Goal: Task Accomplishment & Management: Complete application form

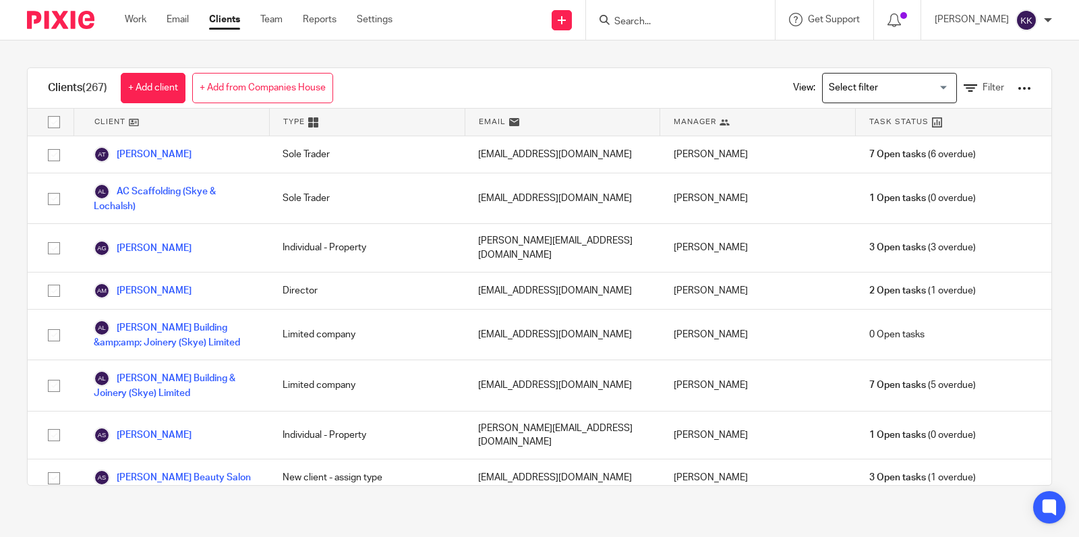
click at [636, 22] on input "Search" at bounding box center [673, 22] width 121 height 12
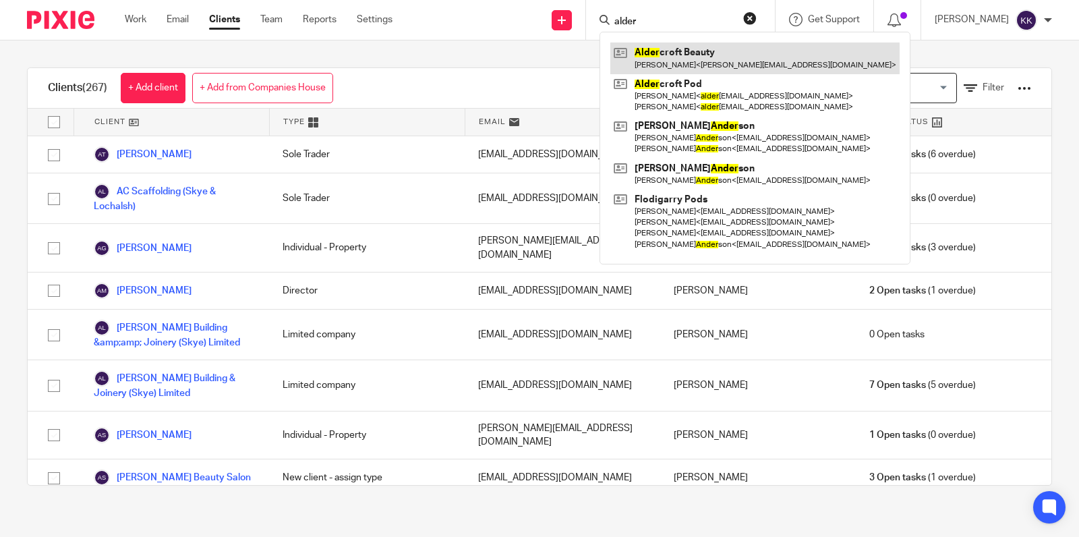
type input "alder"
click at [653, 63] on link at bounding box center [754, 57] width 289 height 31
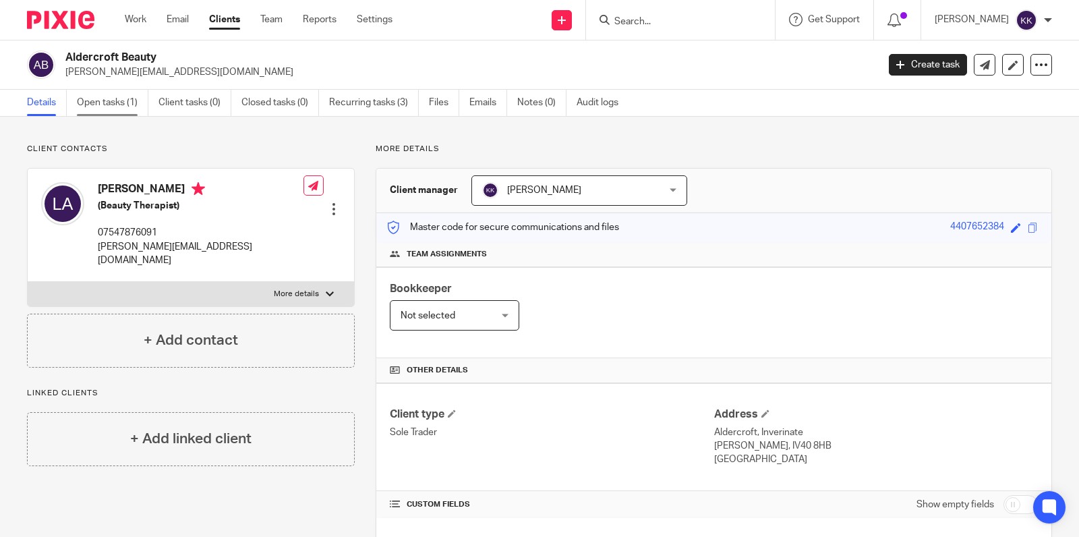
click at [110, 94] on link "Open tasks (1)" at bounding box center [112, 103] width 71 height 26
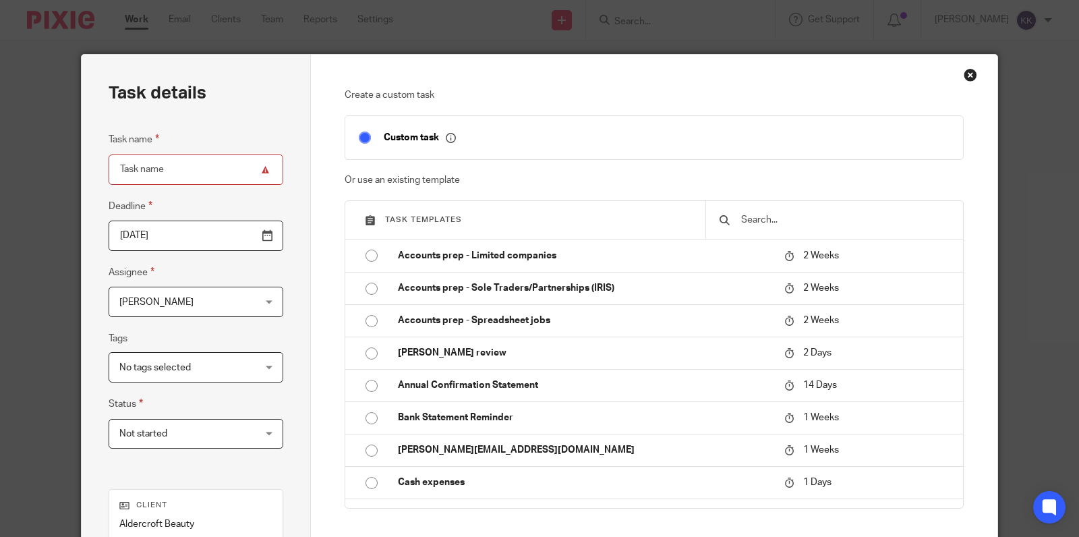
click at [760, 223] on input "text" at bounding box center [845, 219] width 210 height 15
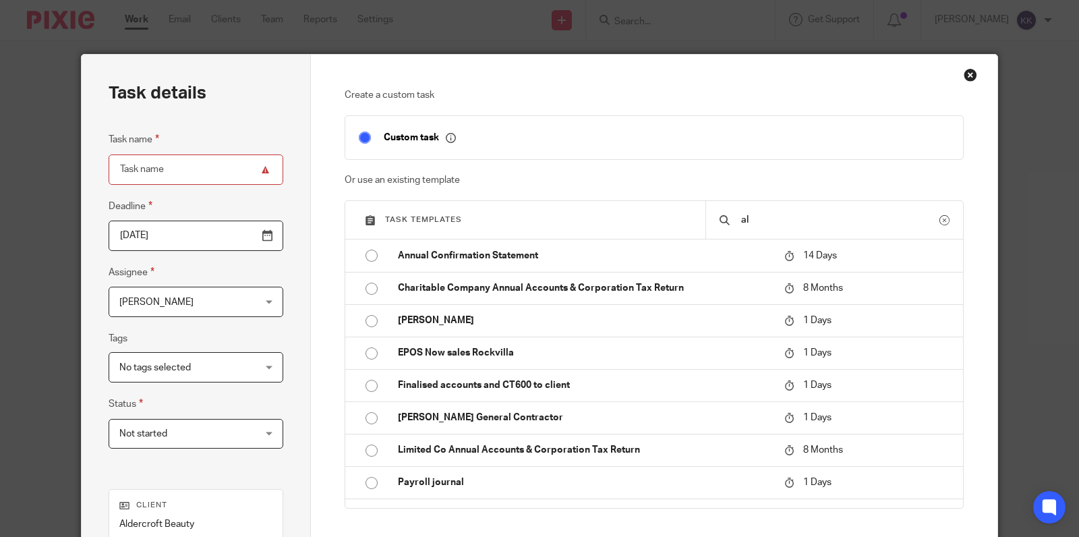
type input "a"
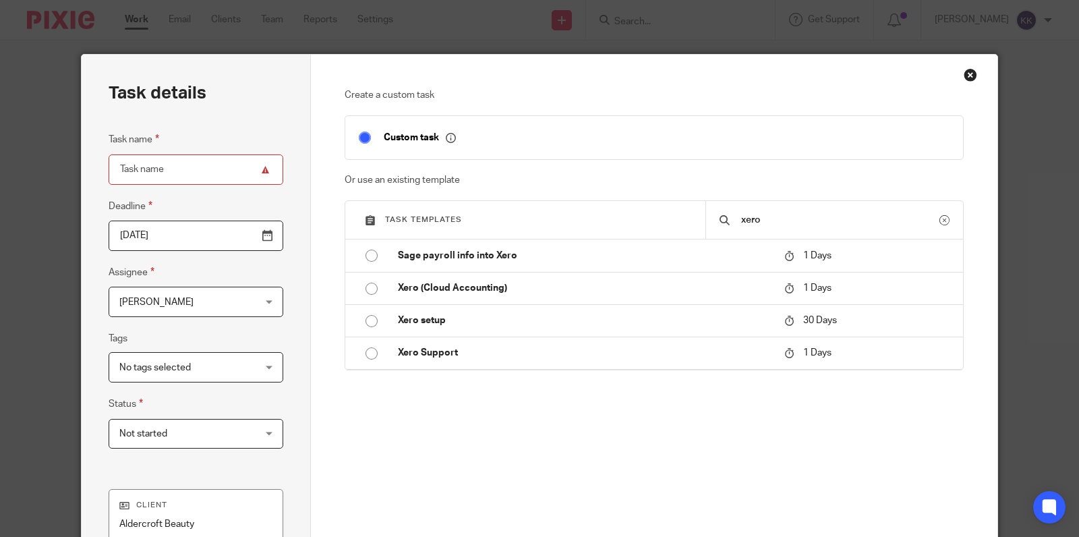
type input "xero"
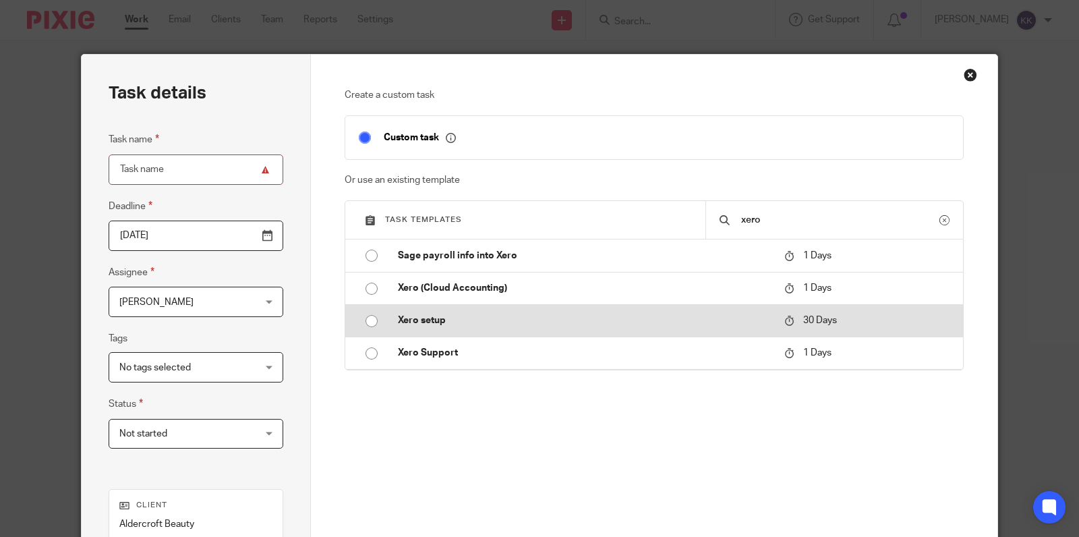
click at [402, 320] on p "Xero setup" at bounding box center [584, 319] width 373 height 13
type input "2025-10-17"
type input "Xero setup"
checkbox input "false"
radio input "true"
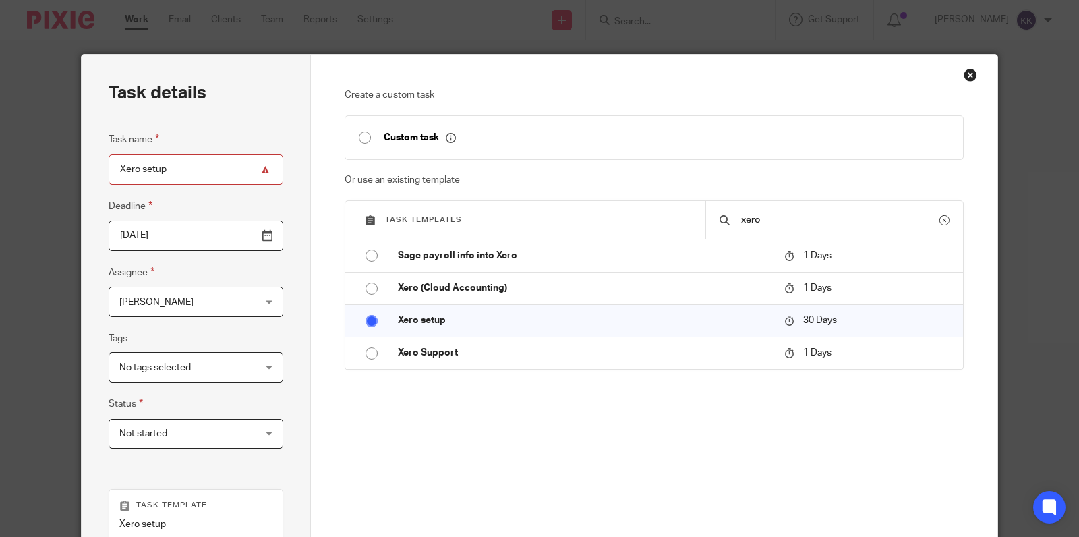
click at [227, 301] on span "[PERSON_NAME]" at bounding box center [184, 301] width 130 height 28
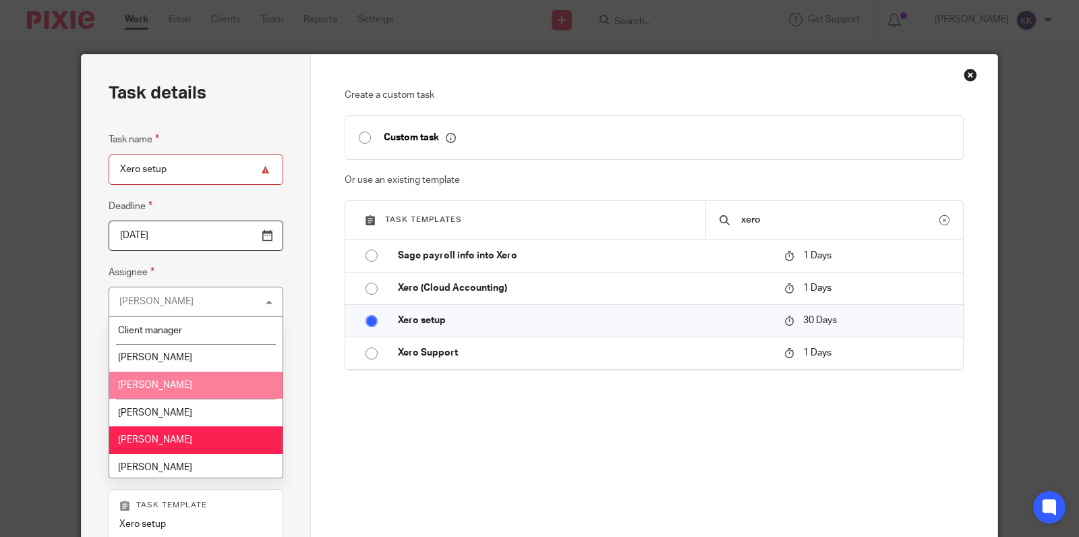
click at [211, 391] on li "[PERSON_NAME]" at bounding box center [195, 385] width 173 height 28
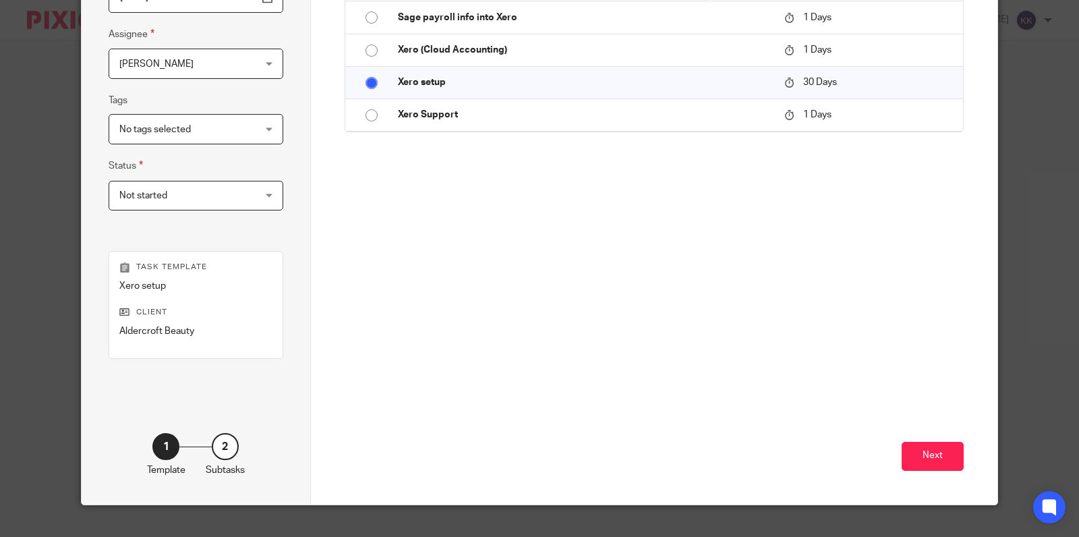
scroll to position [45, 0]
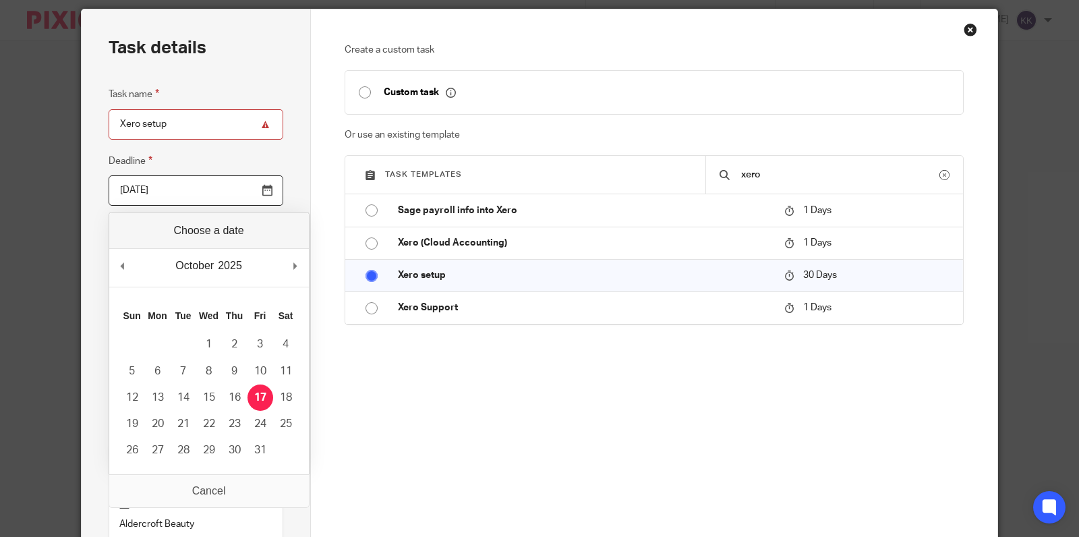
click at [231, 179] on input "2025-10-17" at bounding box center [196, 190] width 175 height 30
type input "2025-09-18"
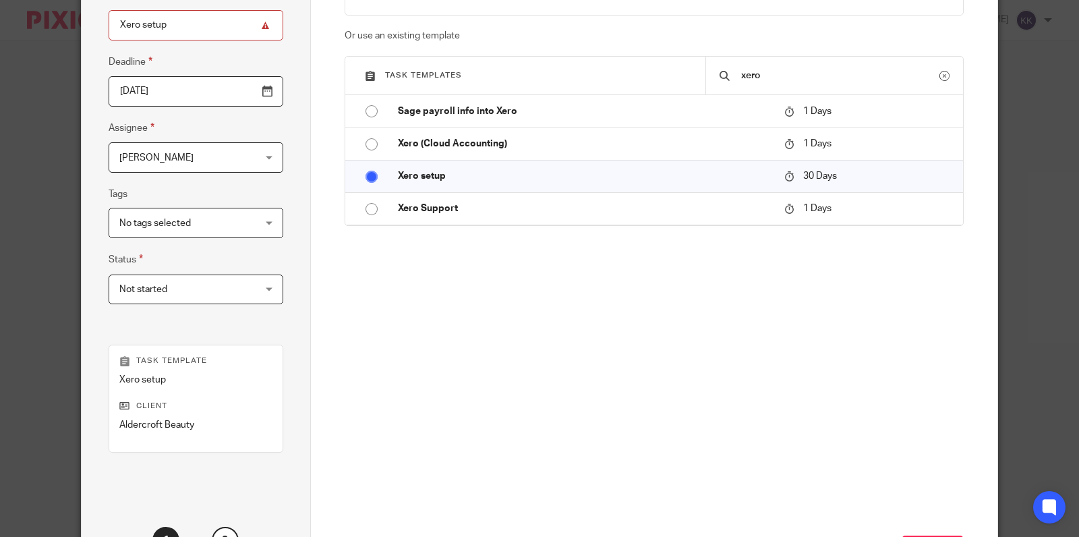
scroll to position [260, 0]
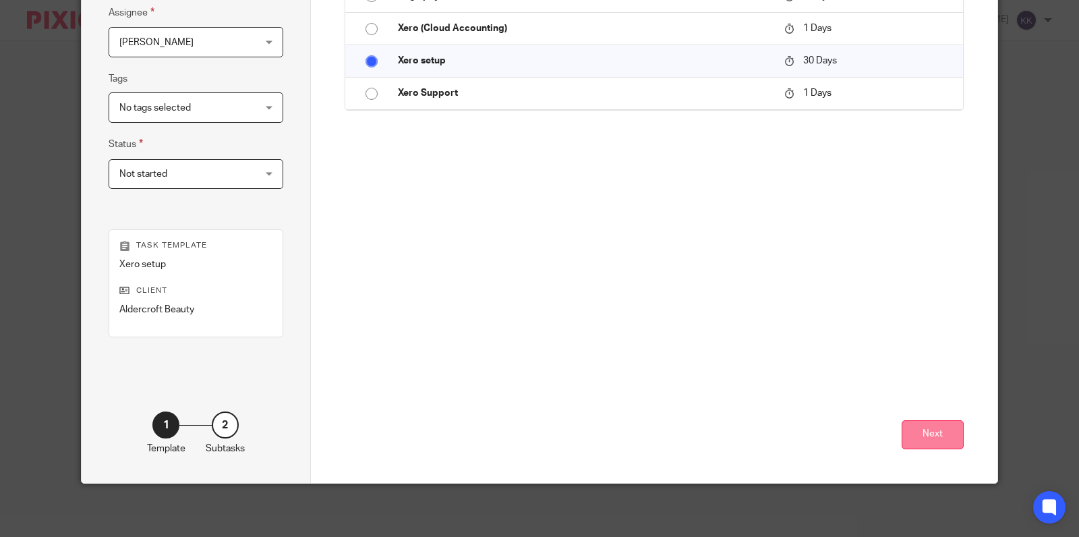
click at [929, 442] on button "Next" at bounding box center [932, 434] width 62 height 29
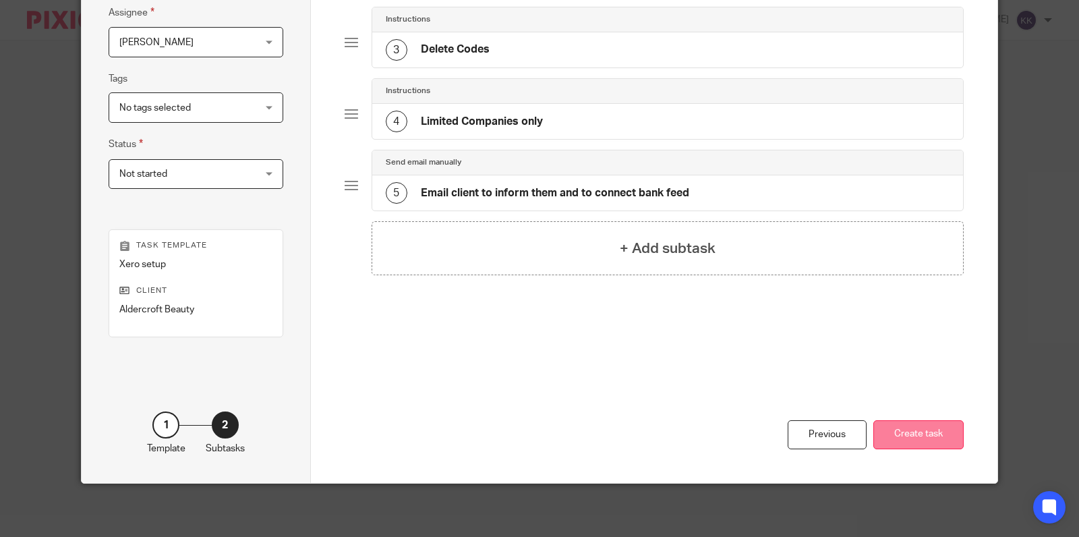
click at [928, 439] on button "Create task" at bounding box center [918, 434] width 90 height 29
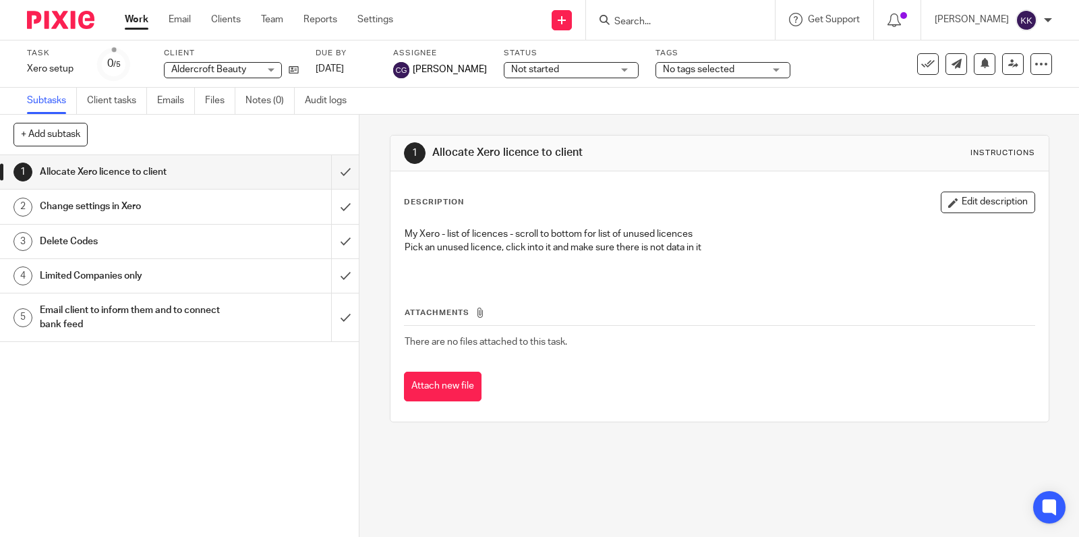
click at [644, 17] on input "Search" at bounding box center [673, 22] width 121 height 12
click at [644, 20] on input "Search" at bounding box center [673, 22] width 121 height 12
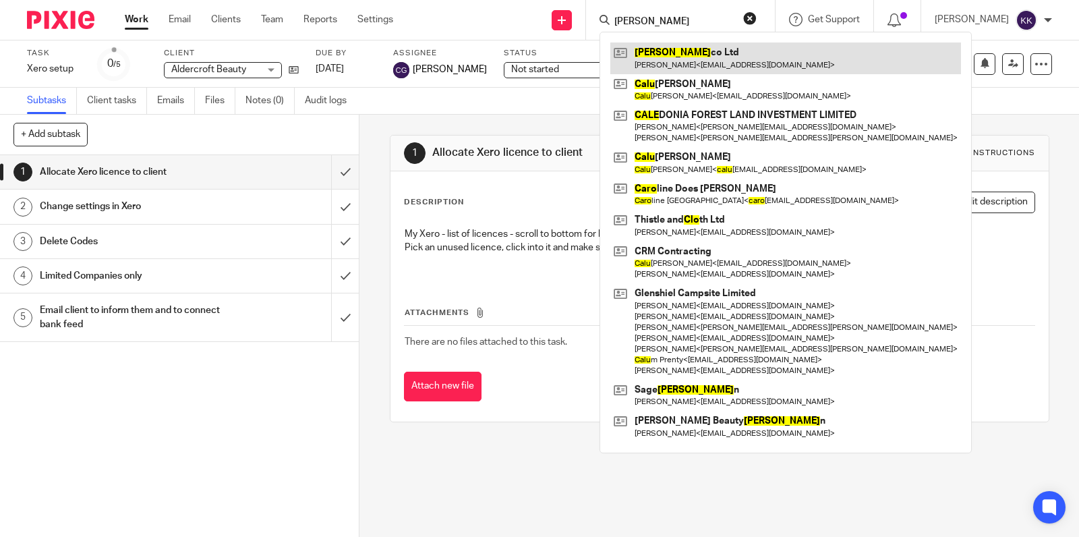
type input "[PERSON_NAME]"
click at [663, 51] on link at bounding box center [785, 57] width 351 height 31
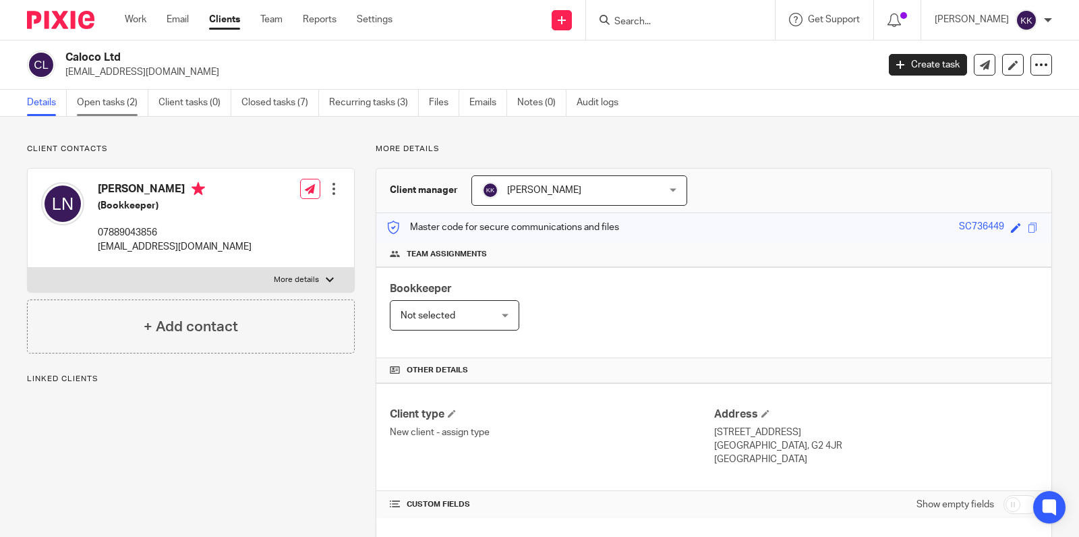
click at [123, 94] on link "Open tasks (2)" at bounding box center [112, 103] width 71 height 26
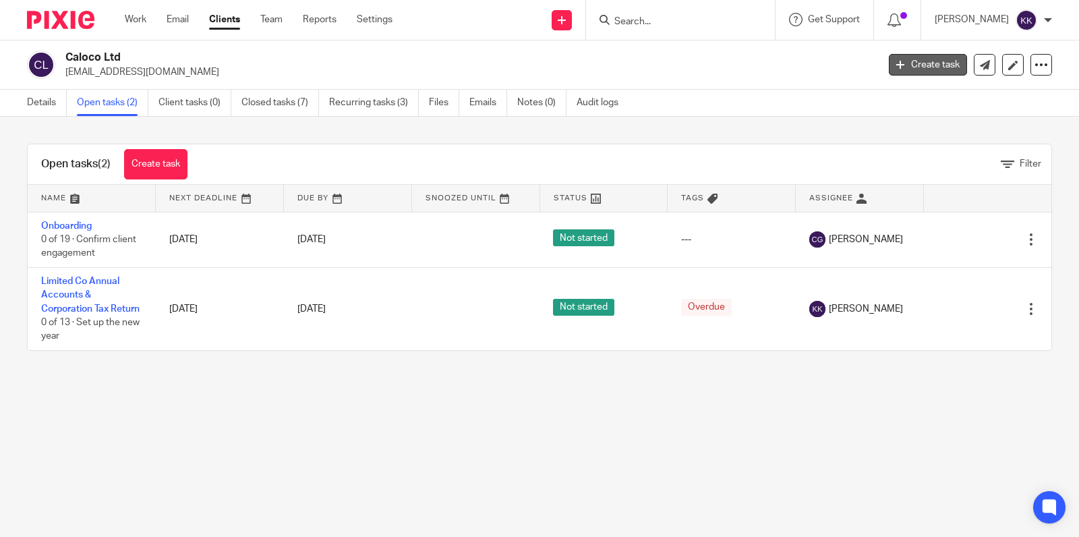
click at [919, 67] on link "Create task" at bounding box center [927, 65] width 78 height 22
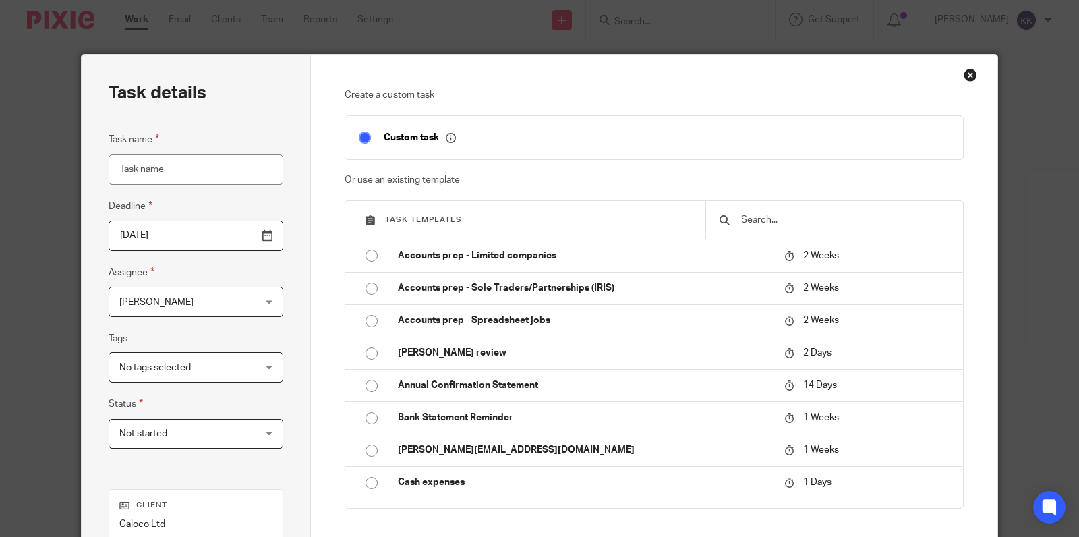
click at [764, 222] on input "text" at bounding box center [845, 219] width 210 height 15
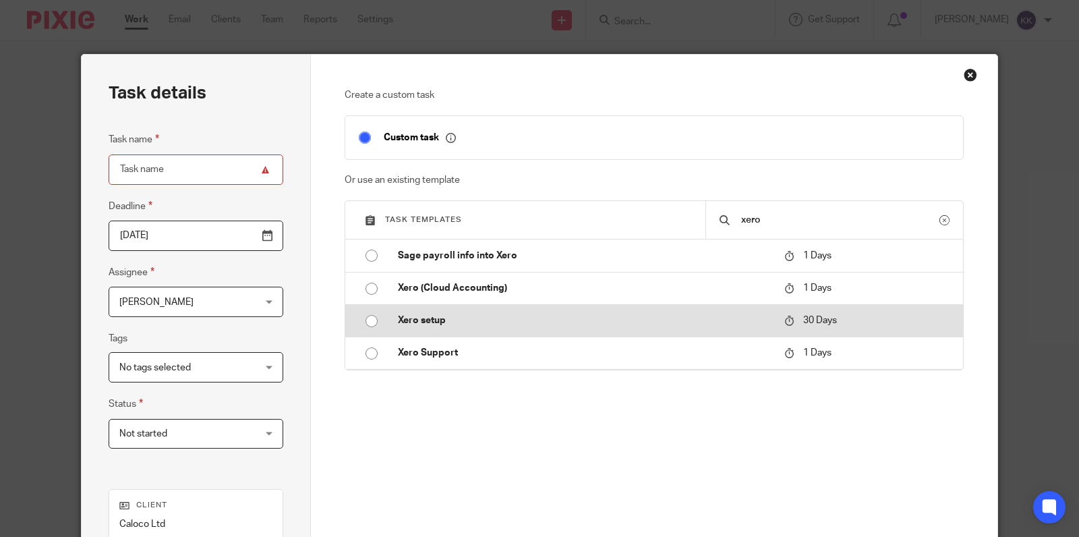
type input "xero"
click at [468, 313] on p "Xero setup" at bounding box center [584, 319] width 373 height 13
type input "[DATE]"
type input "Xero setup"
checkbox input "false"
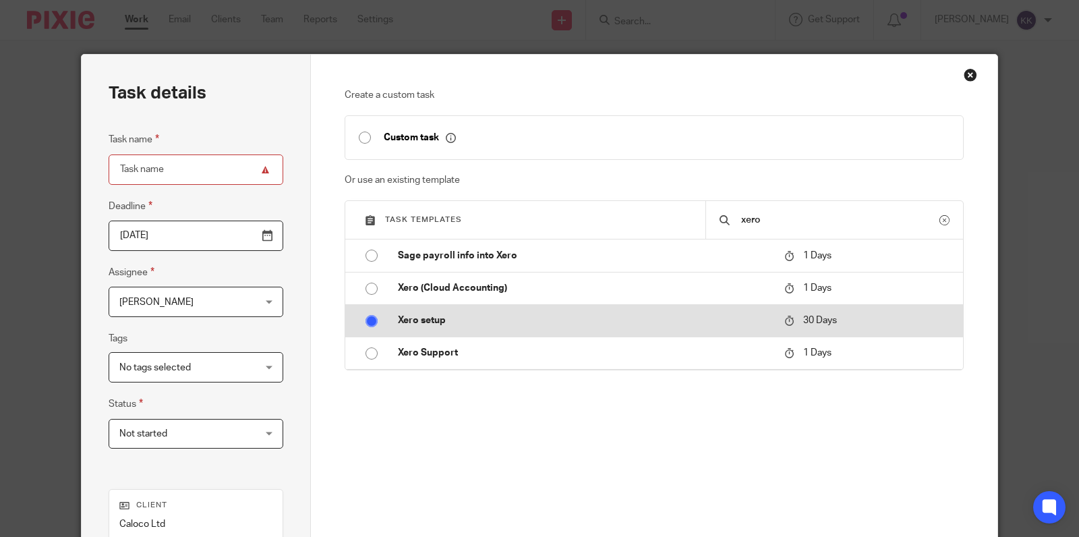
radio input "true"
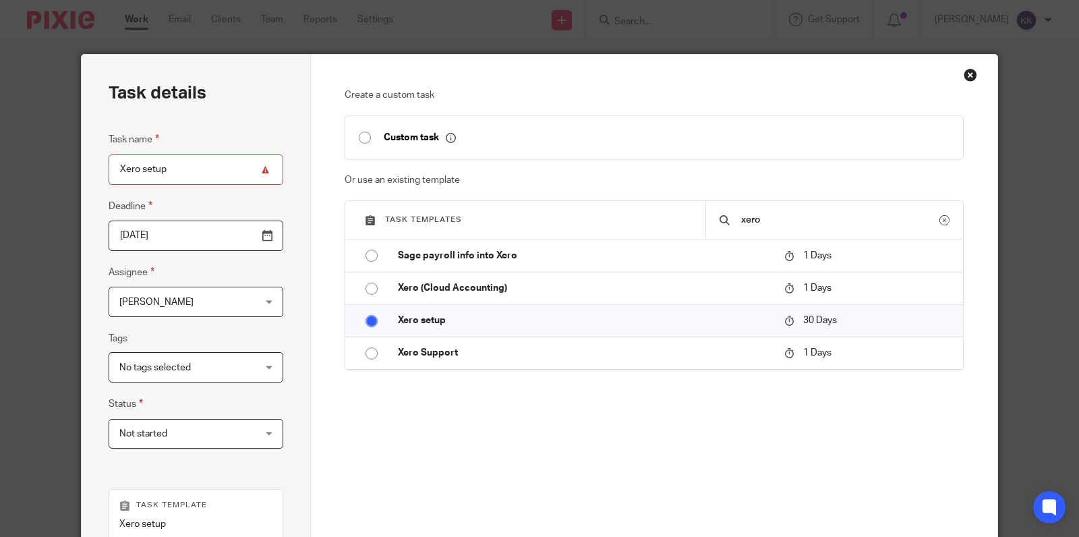
click at [246, 309] on span "[PERSON_NAME]" at bounding box center [184, 301] width 130 height 28
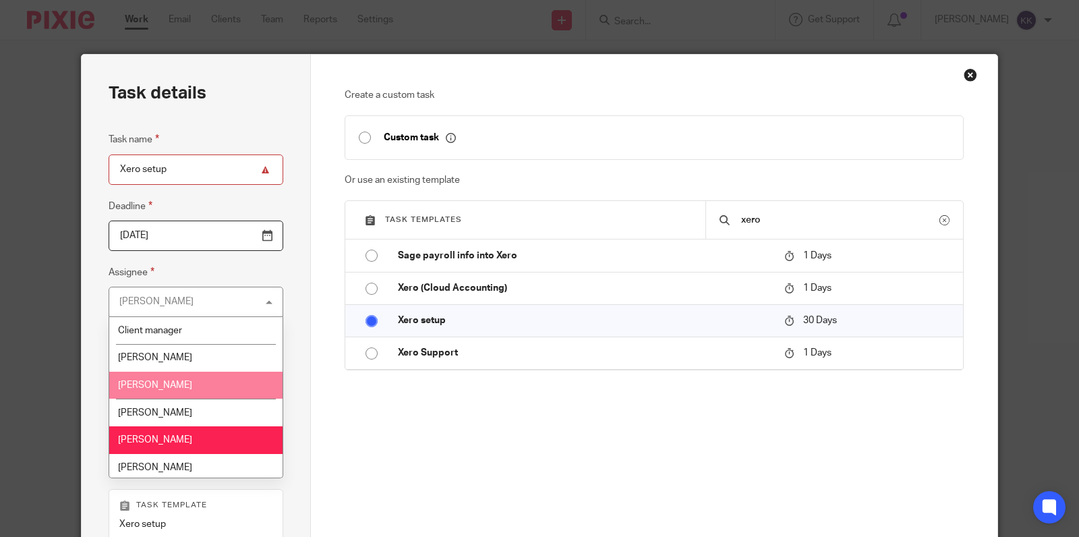
click at [215, 379] on li "[PERSON_NAME]" at bounding box center [195, 385] width 173 height 28
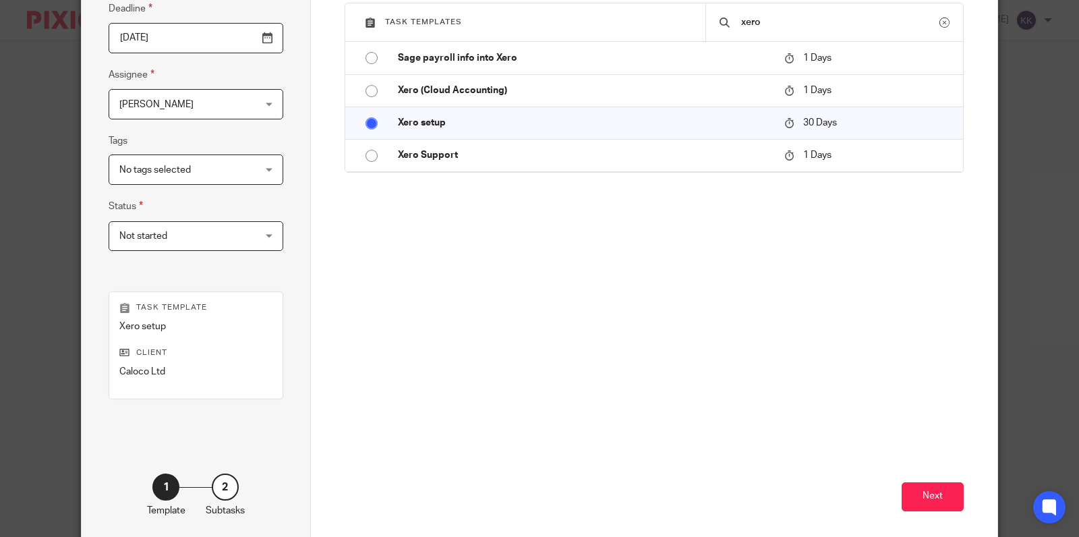
scroll to position [103, 0]
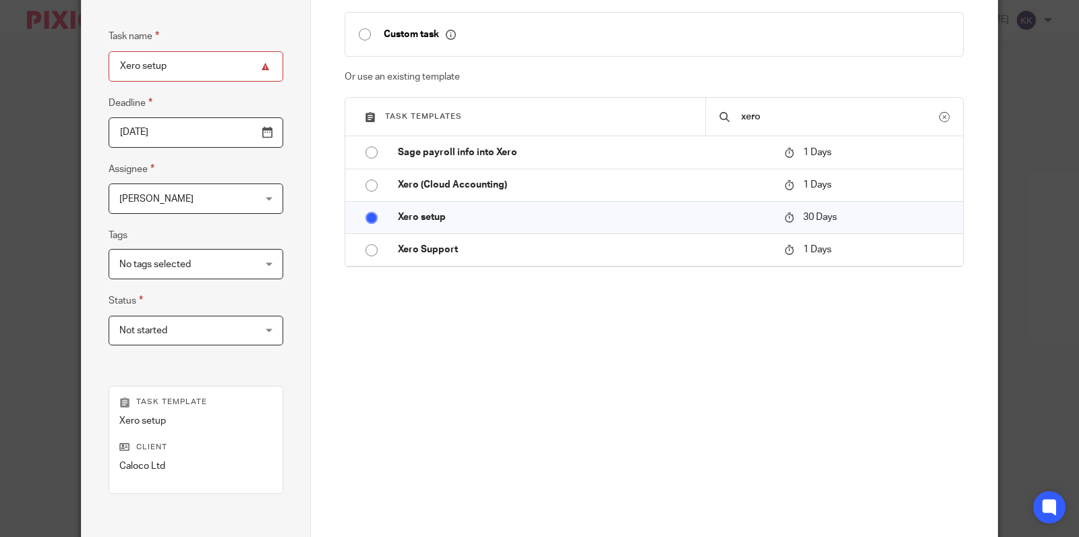
click at [212, 138] on input "[DATE]" at bounding box center [196, 132] width 175 height 30
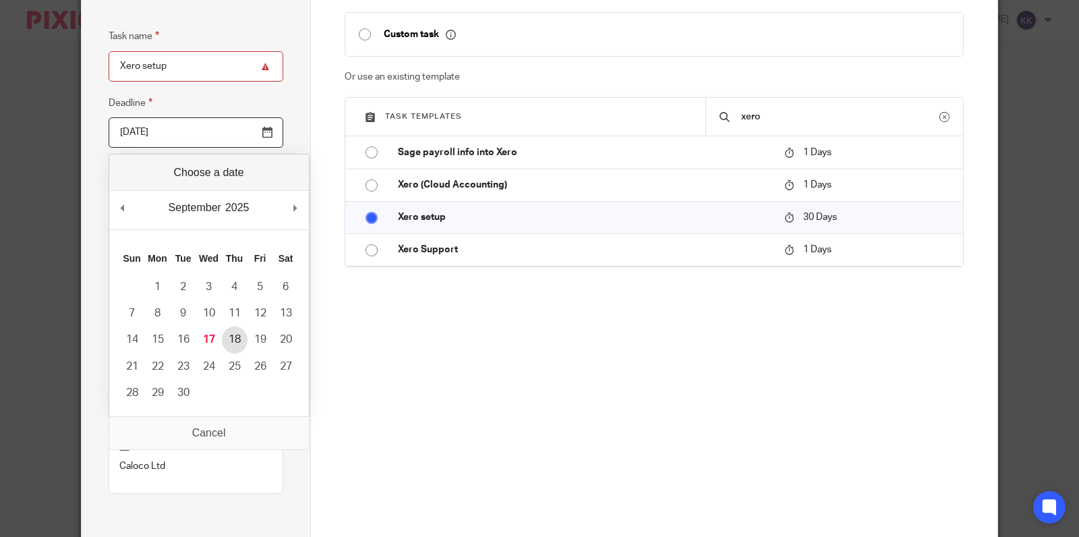
type input "[DATE]"
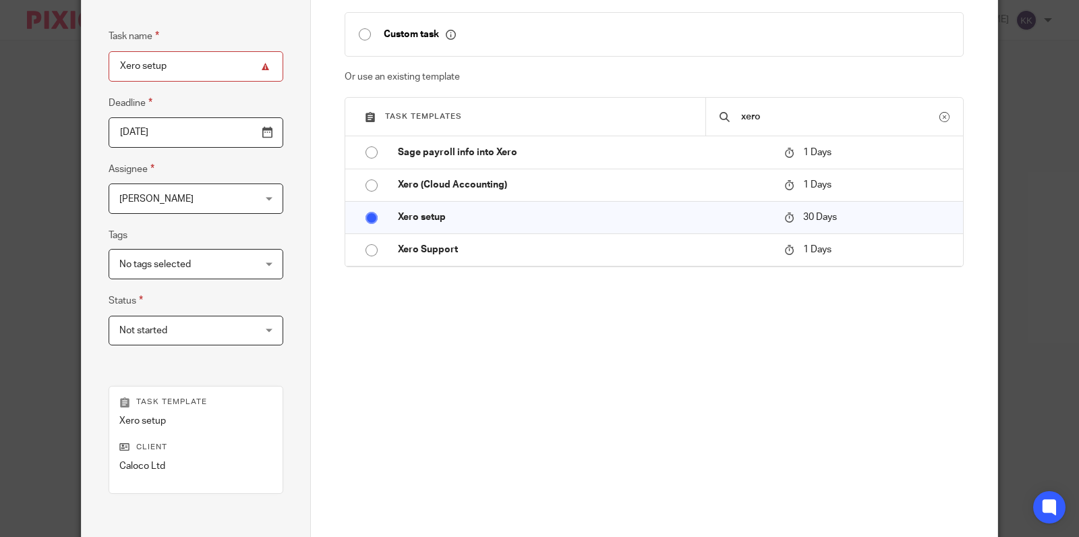
scroll to position [260, 0]
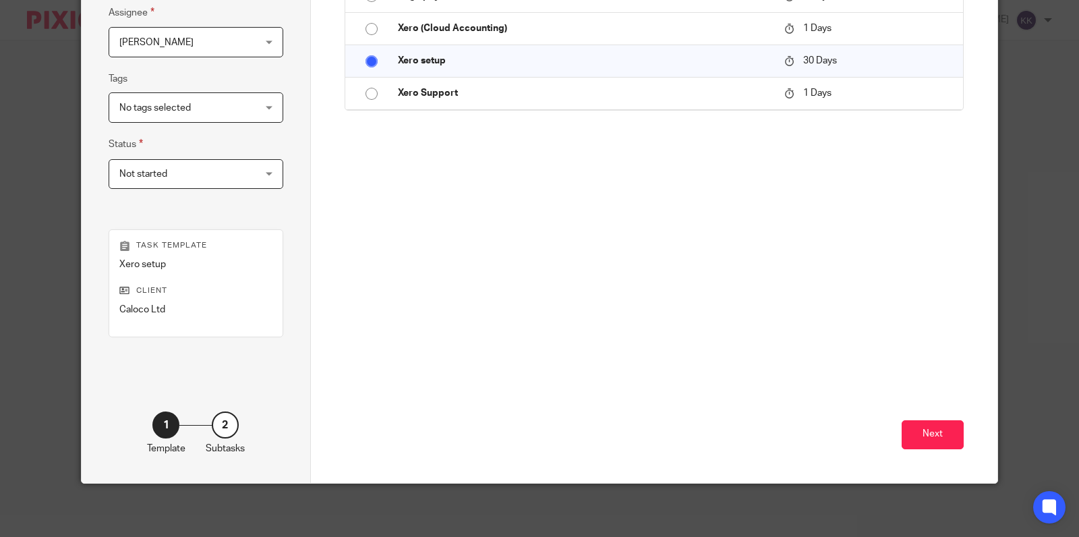
click at [932, 450] on div "Next" at bounding box center [654, 377] width 620 height 210
click at [936, 444] on button "Next" at bounding box center [932, 434] width 62 height 29
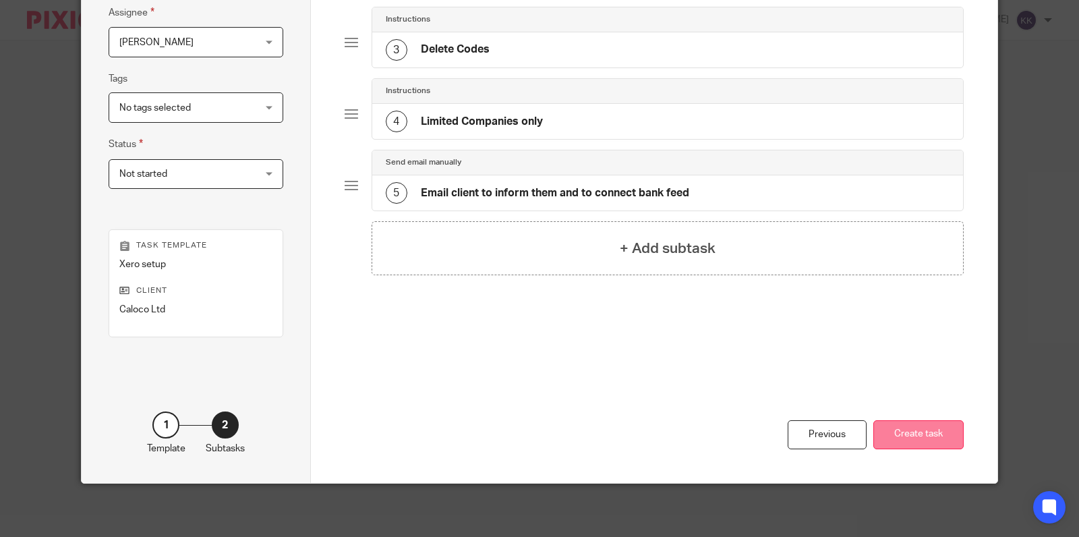
click at [900, 429] on button "Create task" at bounding box center [918, 434] width 90 height 29
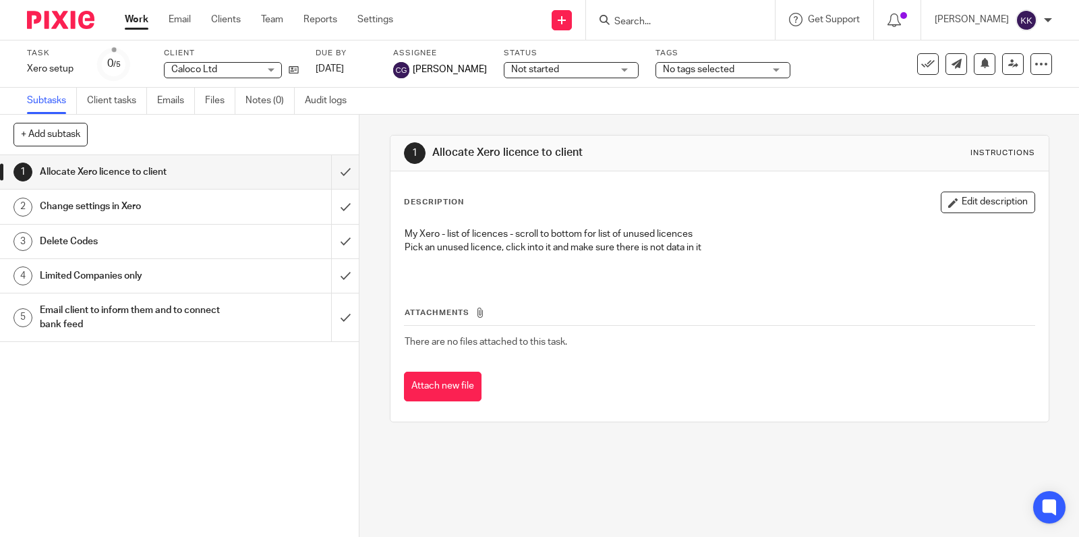
click at [655, 21] on input "Search" at bounding box center [673, 22] width 121 height 12
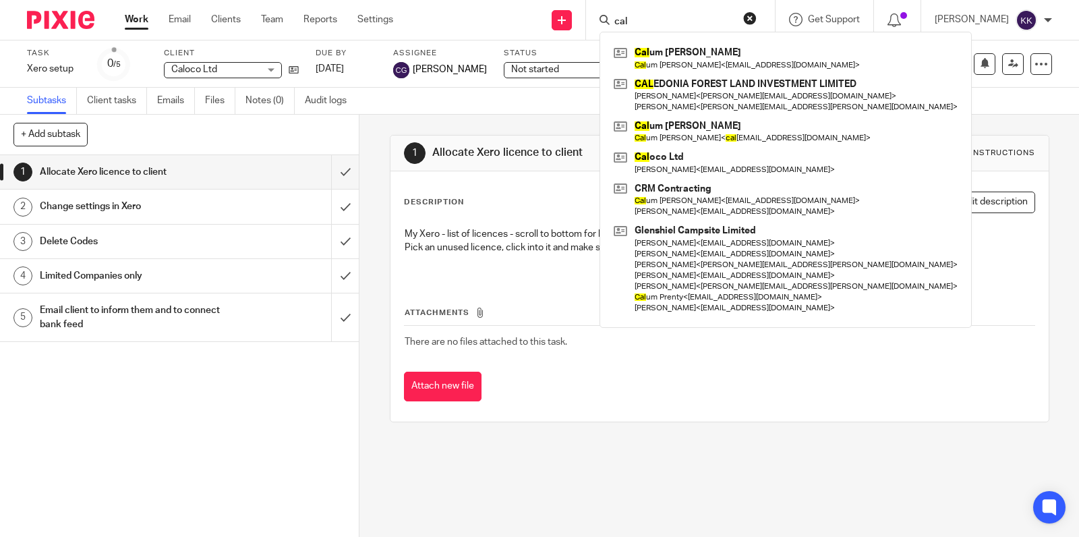
type input "cal"
click at [644, 9] on div "cal Cal um MacDonald Cal um MacDonald < crmcontracting@outlook.com > CAL EDONIA…" at bounding box center [680, 20] width 189 height 40
click at [301, 68] on div "Task Xero setup Save Xero setup 0 /5 Client Caloco Ltd Caloco Ltd No client sel…" at bounding box center [454, 64] width 854 height 32
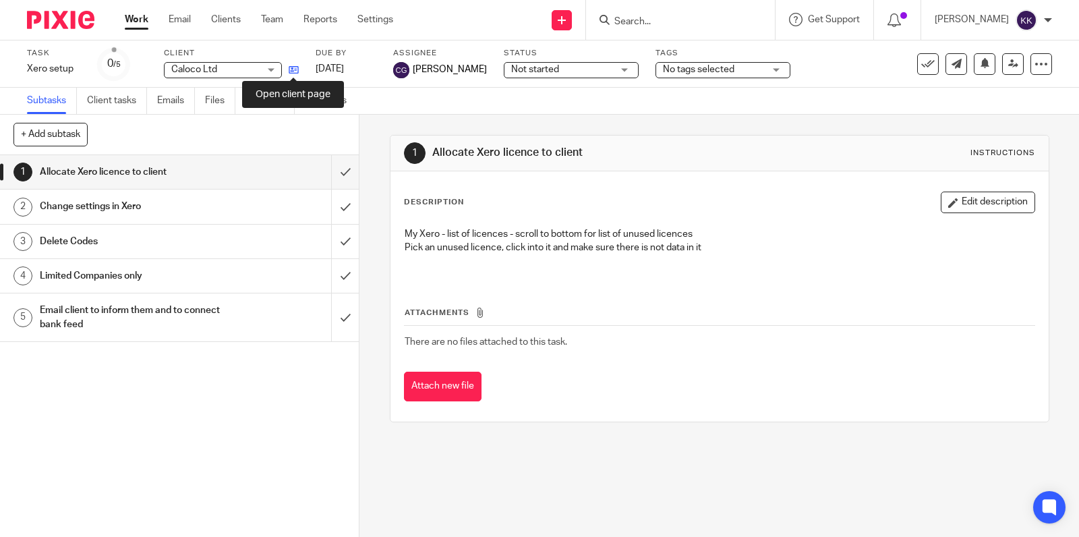
click at [295, 68] on icon at bounding box center [294, 70] width 10 height 10
click at [631, 18] on input "Search" at bounding box center [673, 22] width 121 height 12
click at [632, 20] on input "Search" at bounding box center [673, 22] width 121 height 12
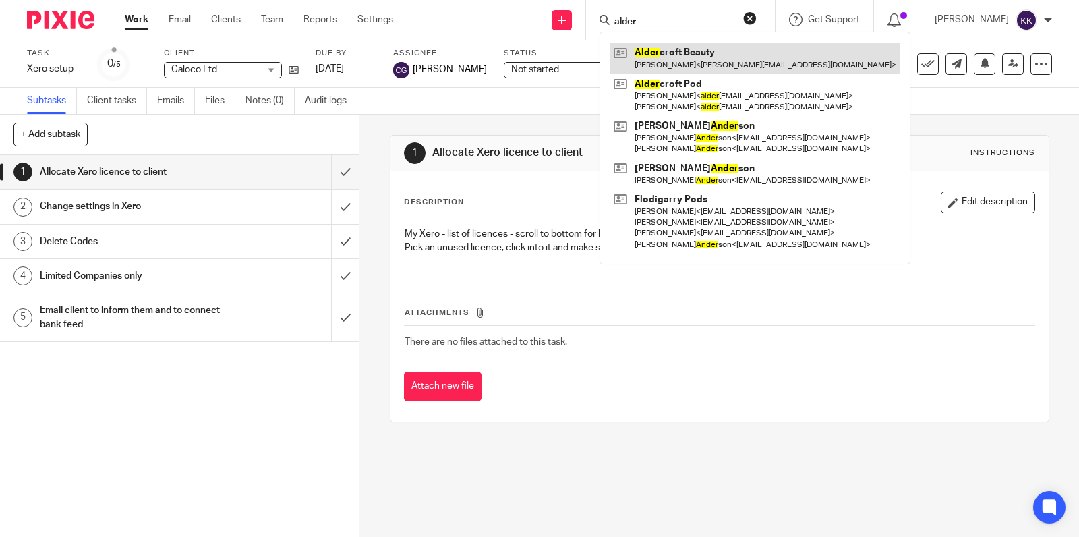
type input "alder"
click at [675, 57] on link at bounding box center [754, 57] width 289 height 31
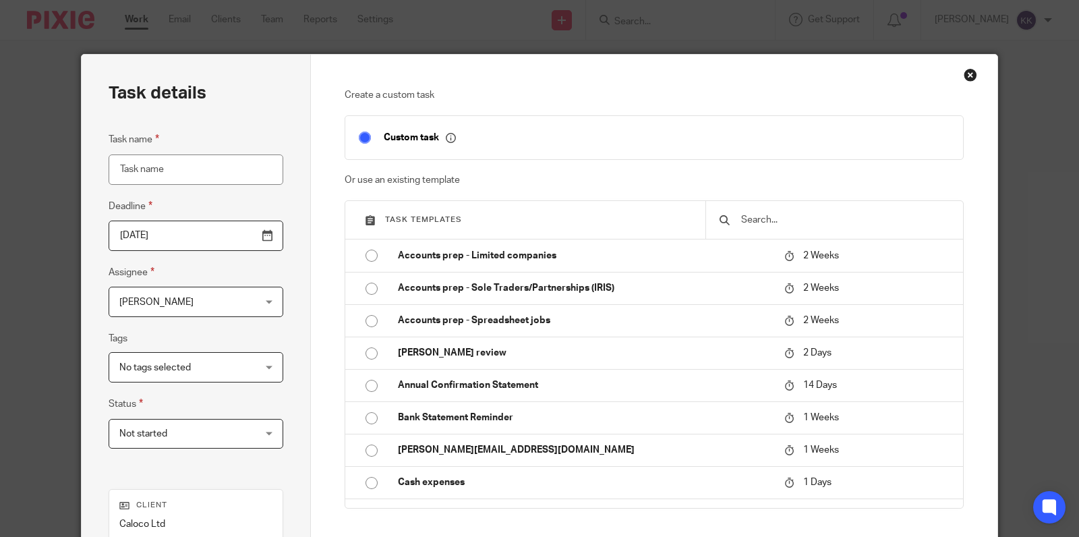
click at [789, 216] on input "text" at bounding box center [845, 219] width 210 height 15
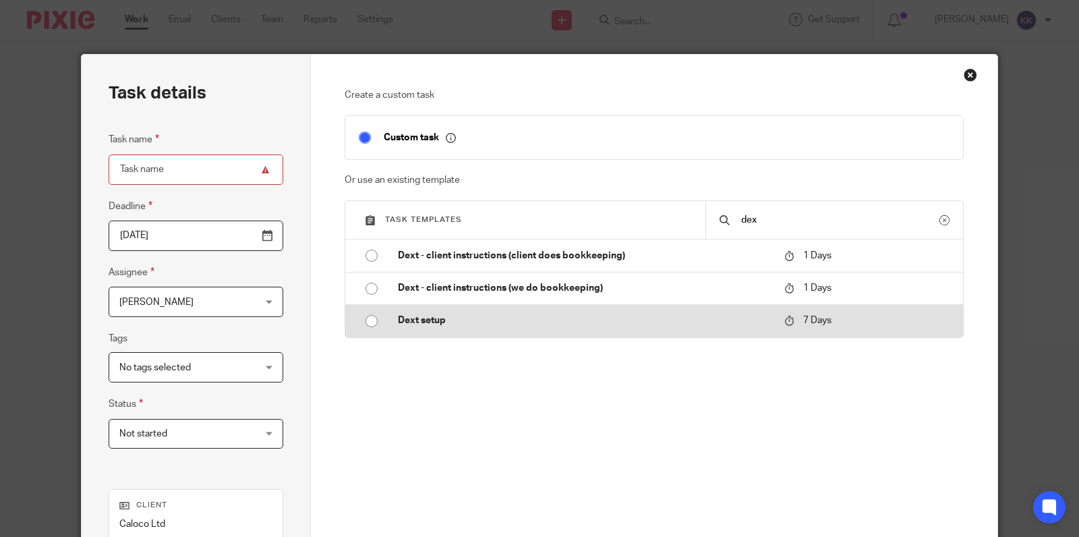
type input "dex"
click at [541, 318] on p "Dext setup" at bounding box center [584, 319] width 373 height 13
type input "2025-09-24"
type input "Dext setup"
checkbox input "false"
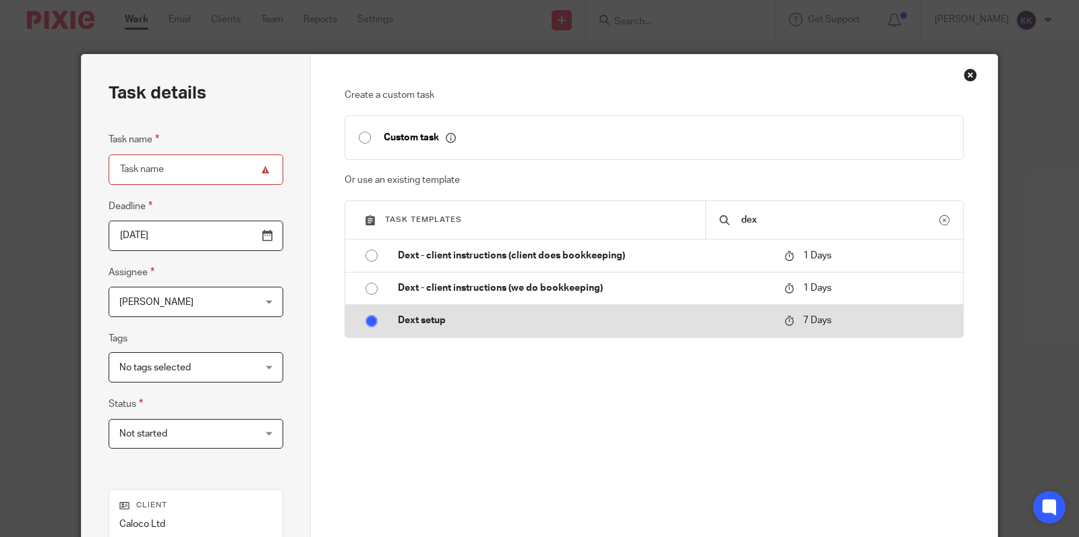
radio input "true"
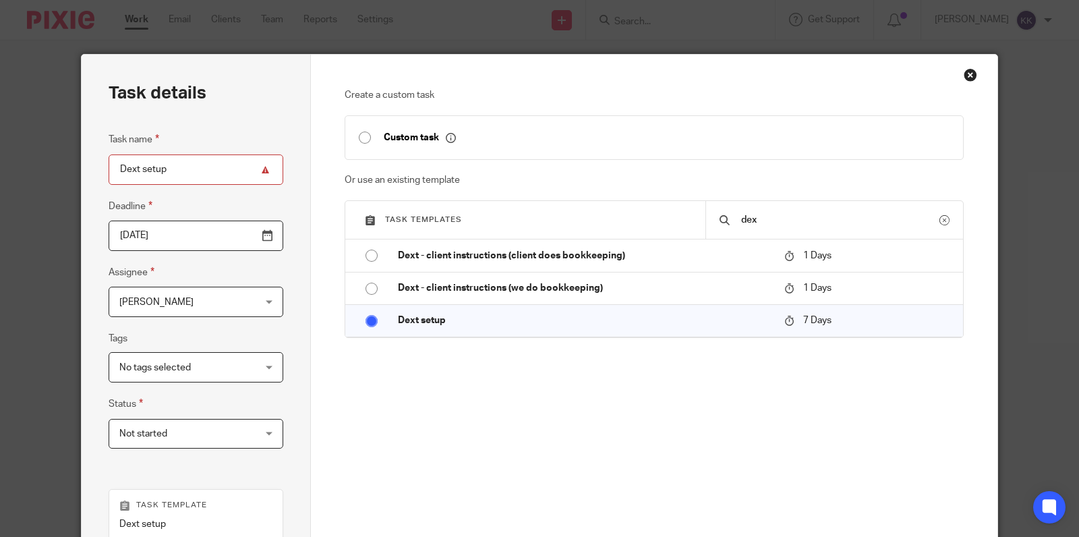
click at [196, 296] on span "[PERSON_NAME]" at bounding box center [184, 301] width 130 height 28
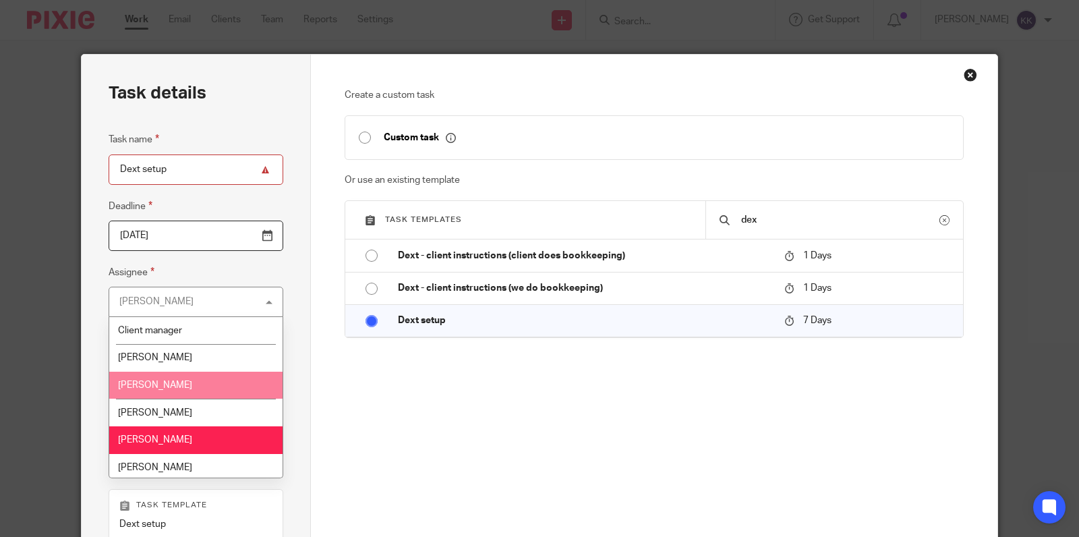
click at [172, 382] on li "[PERSON_NAME]" at bounding box center [195, 385] width 173 height 28
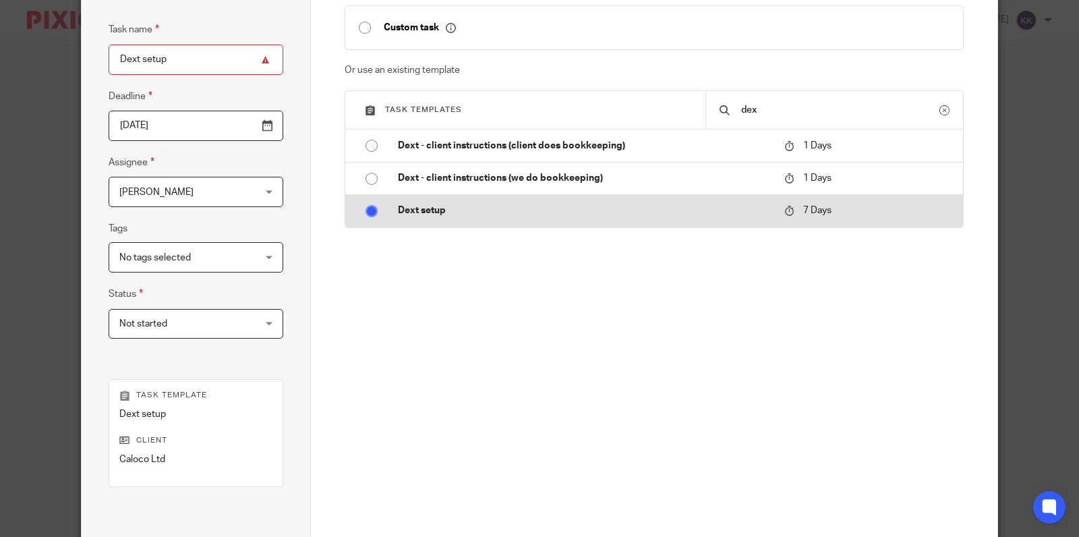
scroll to position [198, 0]
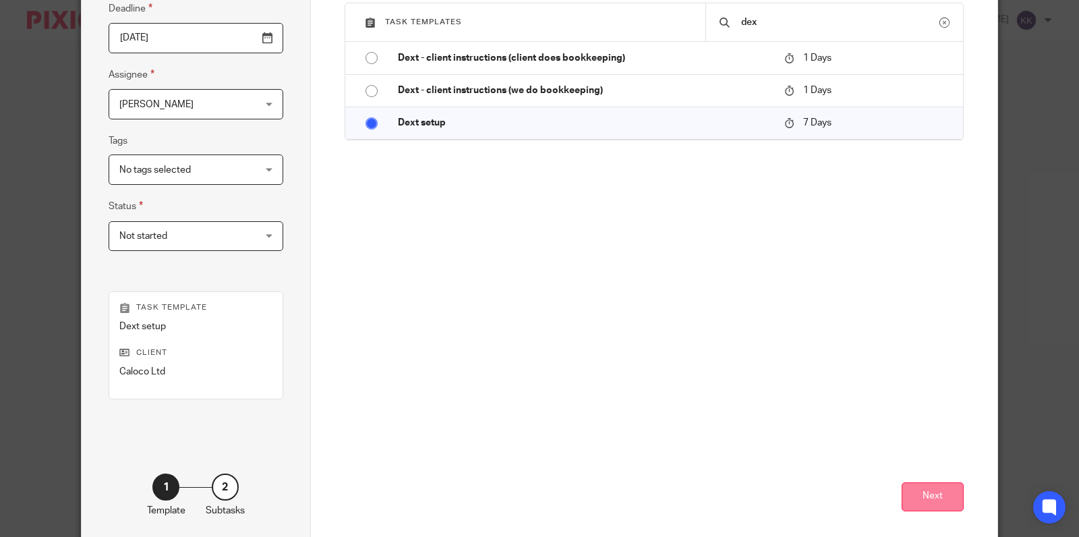
click at [917, 488] on button "Next" at bounding box center [932, 496] width 62 height 29
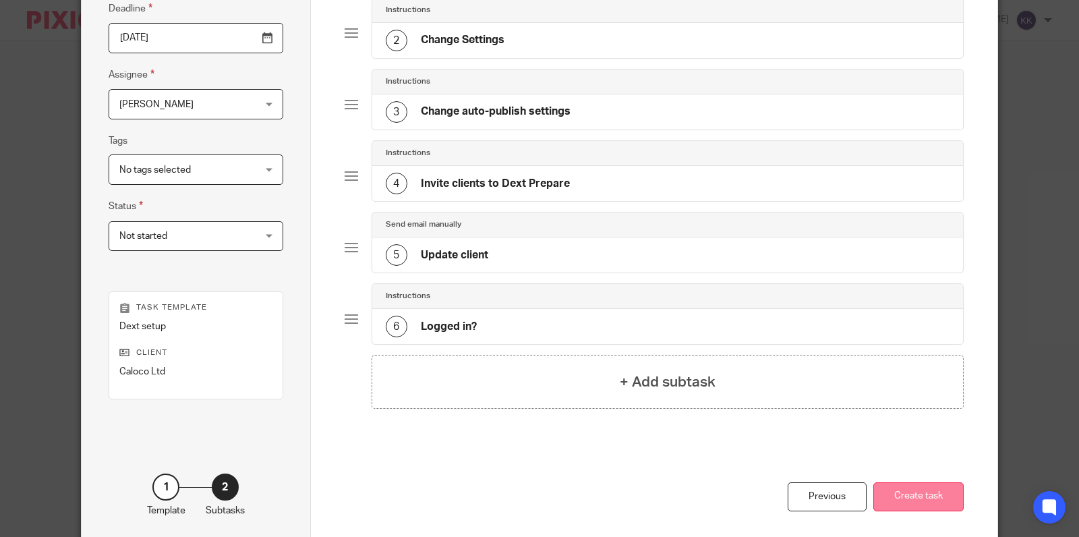
click at [904, 494] on button "Create task" at bounding box center [918, 496] width 90 height 29
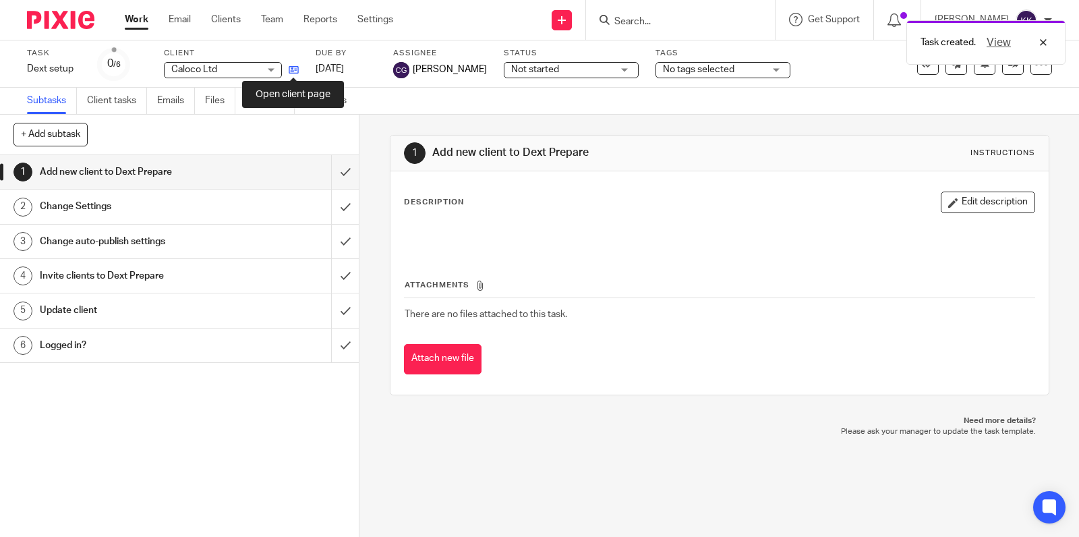
click at [296, 67] on icon at bounding box center [294, 70] width 10 height 10
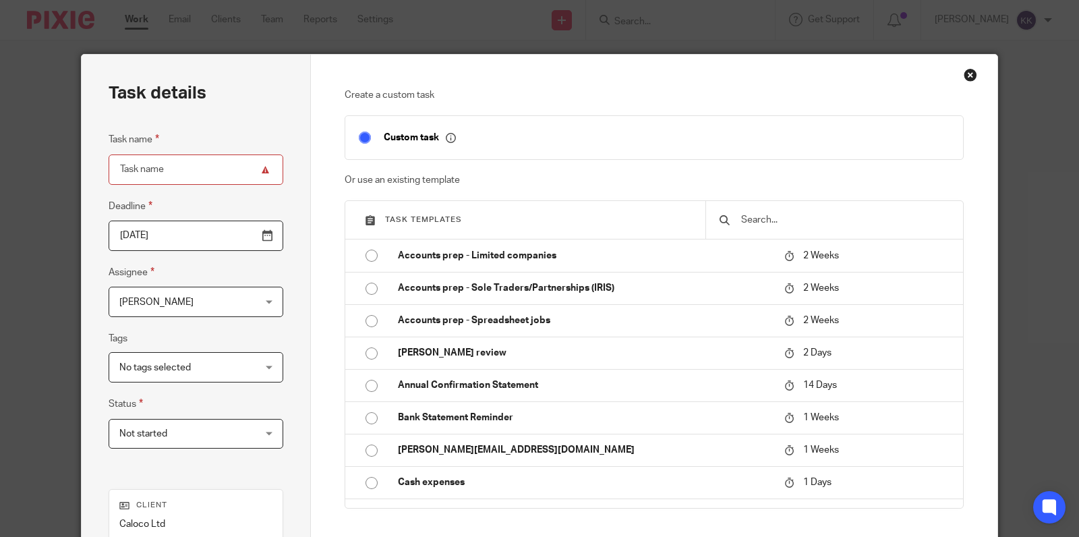
click at [799, 225] on input "text" at bounding box center [845, 219] width 210 height 15
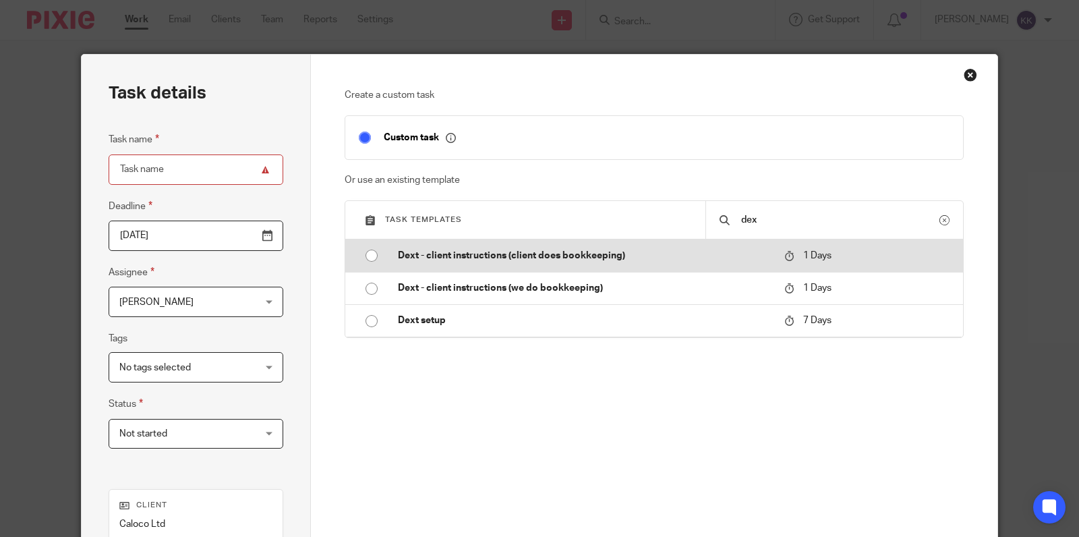
type input "dex"
click at [581, 262] on td "Dext - client instructions (client does bookkeeping)" at bounding box center [581, 255] width 394 height 32
type input "[DATE]"
type input "Dext - client instructions (client does bookkeeping)"
checkbox input "false"
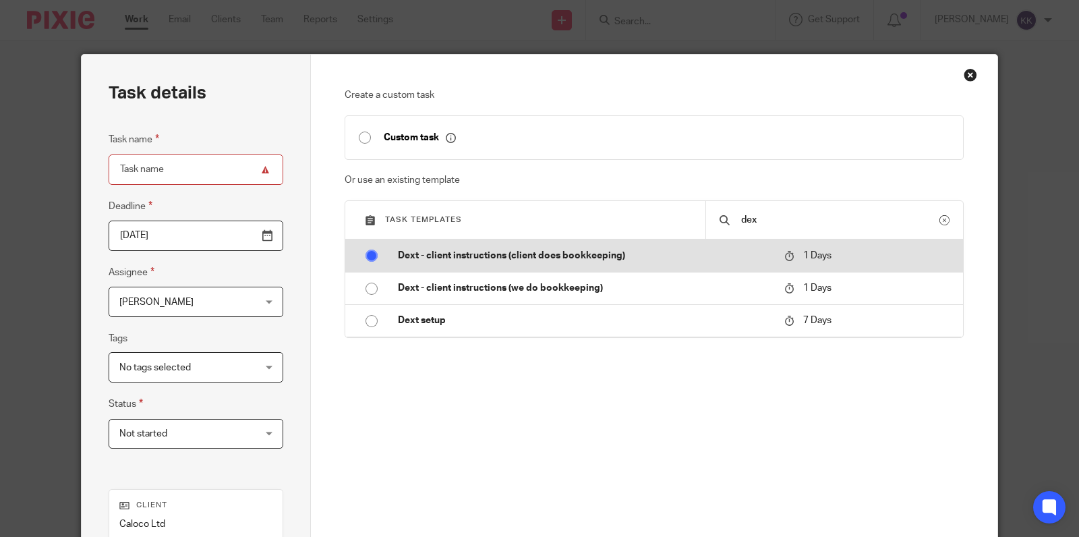
radio input "true"
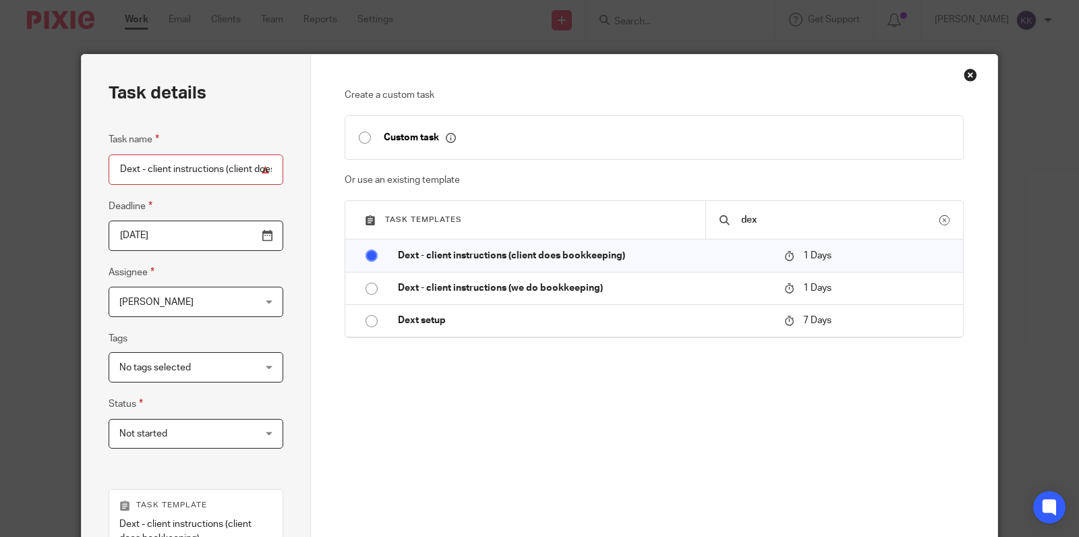
click at [231, 317] on div "Task name Dext - client instructions (client does bookkeeping) Deadline [DATE] …" at bounding box center [196, 296] width 175 height 330
click at [238, 307] on span "[PERSON_NAME]" at bounding box center [184, 301] width 130 height 28
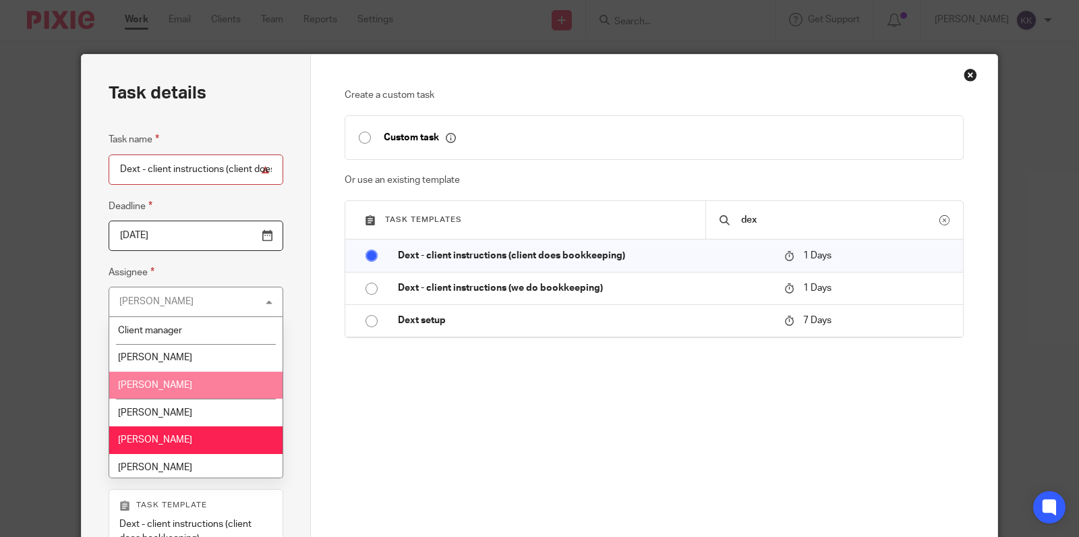
click at [213, 375] on li "[PERSON_NAME]" at bounding box center [195, 385] width 173 height 28
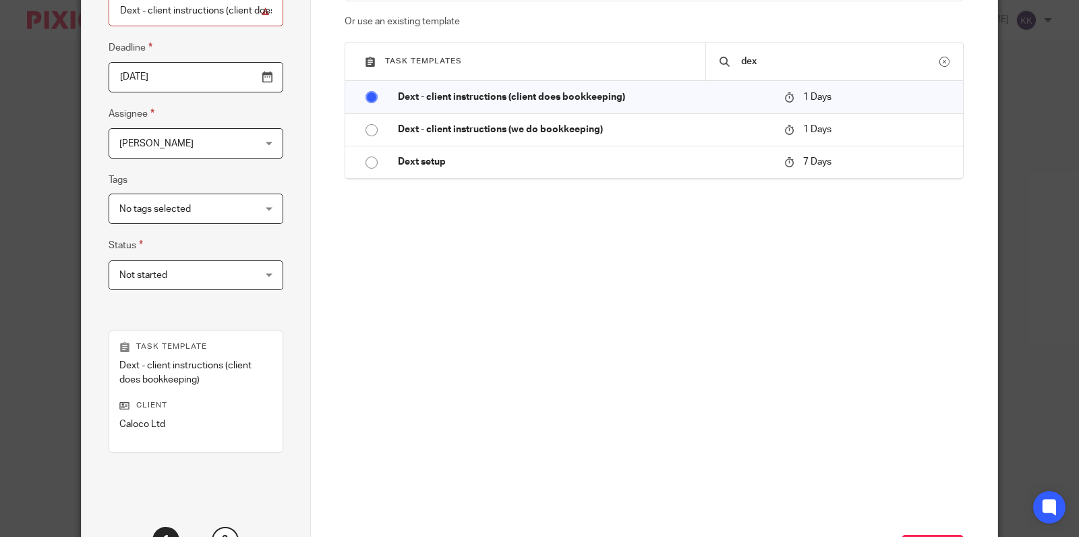
scroll to position [222, 0]
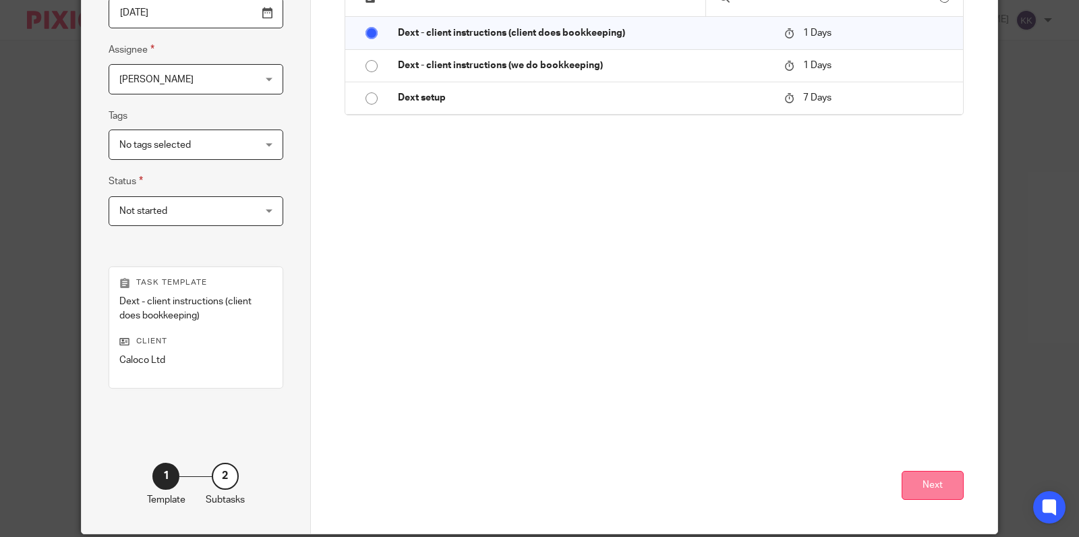
click at [923, 480] on button "Next" at bounding box center [932, 485] width 62 height 29
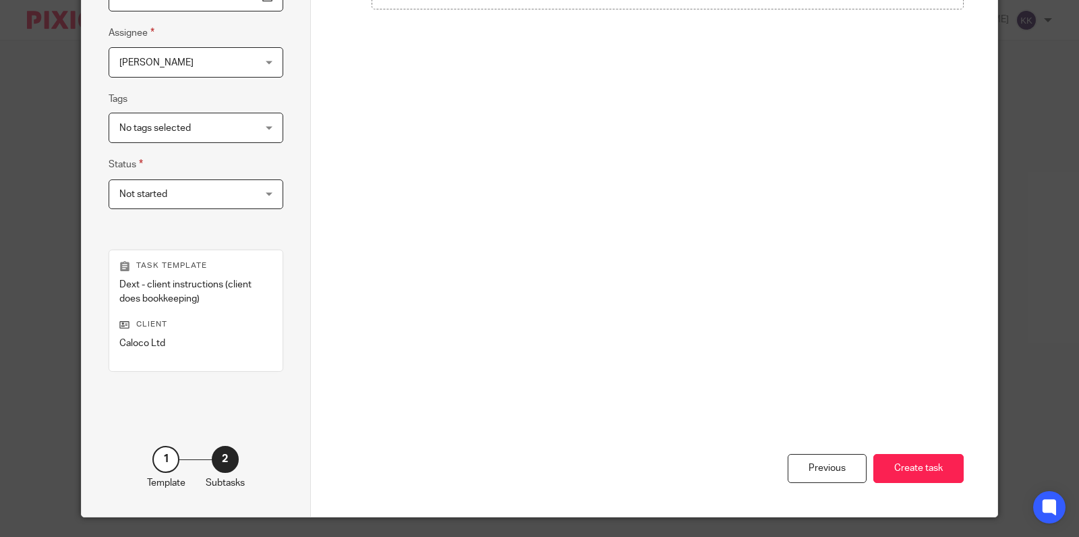
scroll to position [255, 0]
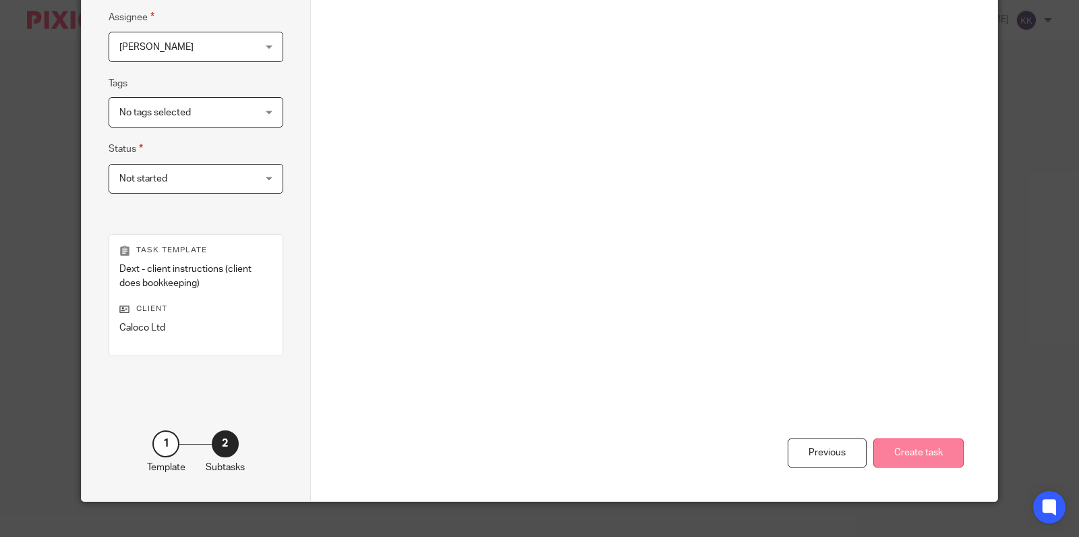
click at [913, 452] on button "Create task" at bounding box center [918, 452] width 90 height 29
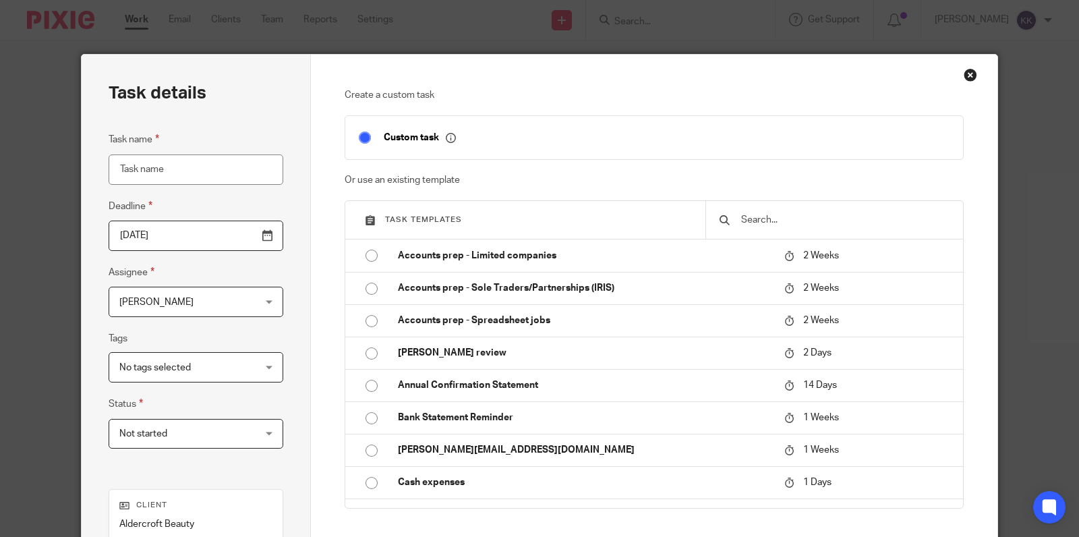
click at [783, 219] on input "text" at bounding box center [845, 219] width 210 height 15
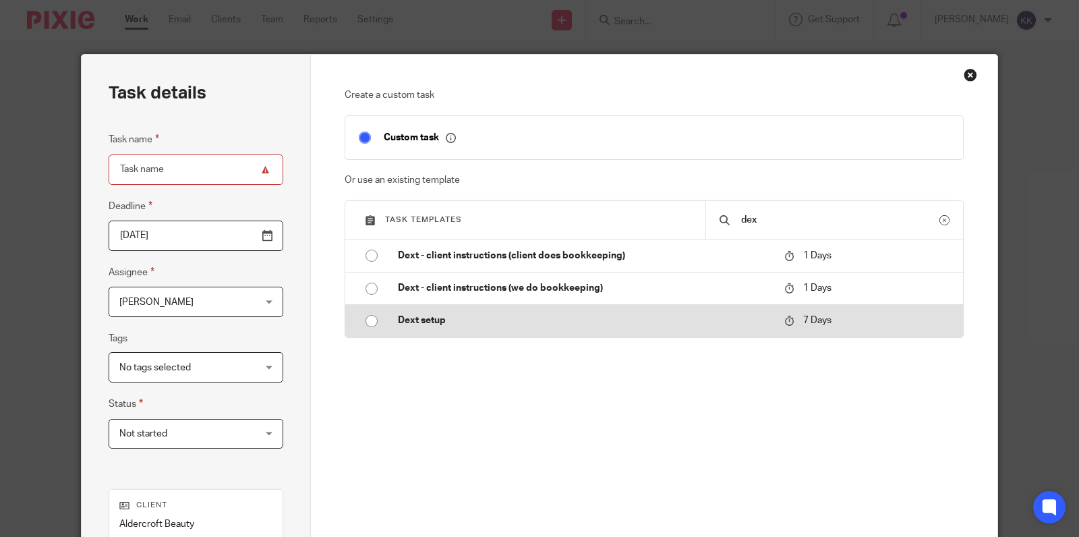
type input "dex"
click at [553, 310] on td "Dext setup" at bounding box center [581, 320] width 394 height 32
type input "[DATE]"
type input "Dext setup"
checkbox input "false"
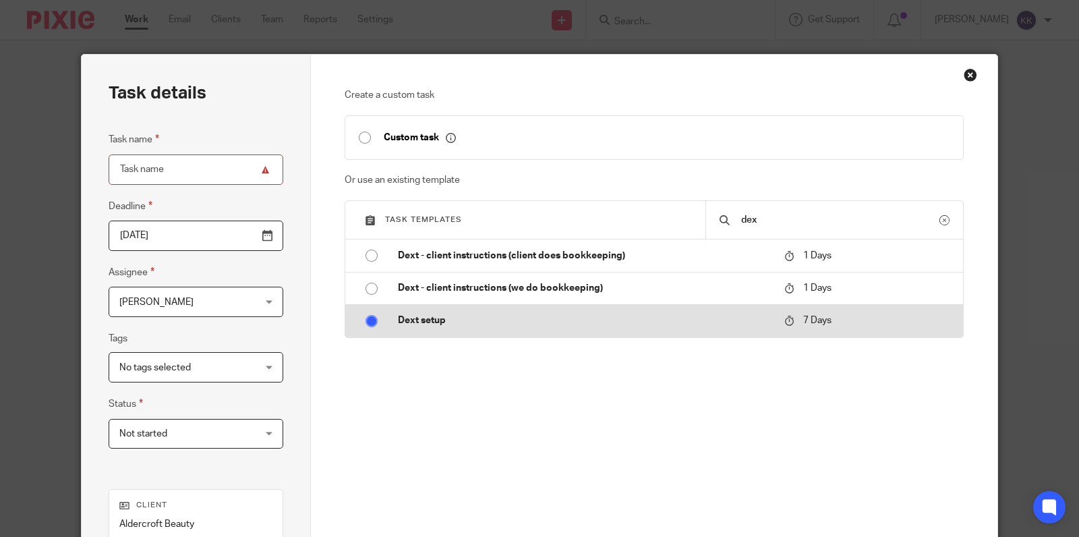
radio input "true"
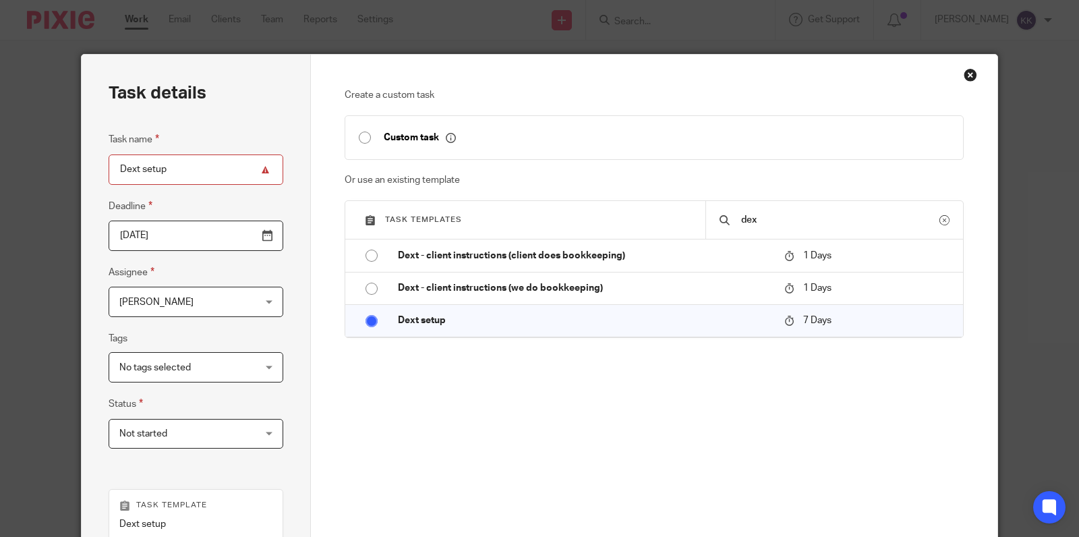
click at [227, 310] on span "[PERSON_NAME]" at bounding box center [184, 301] width 130 height 28
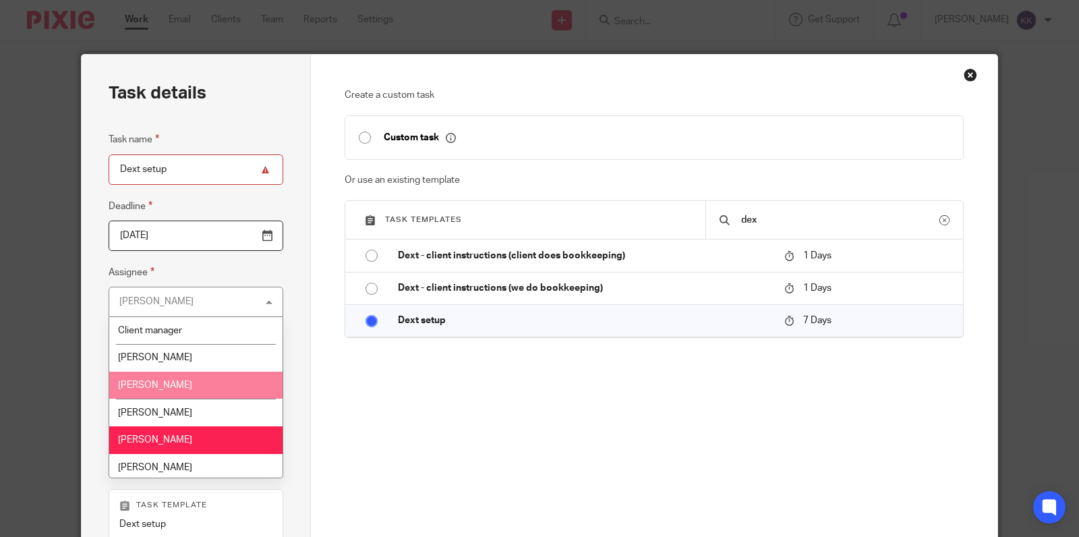
click at [204, 381] on li "[PERSON_NAME]" at bounding box center [195, 385] width 173 height 28
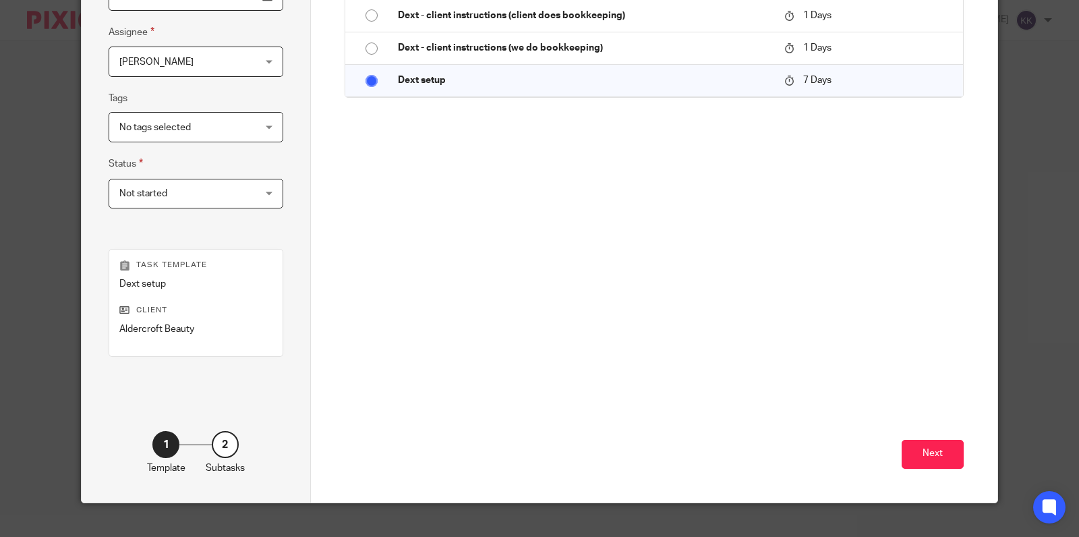
scroll to position [260, 0]
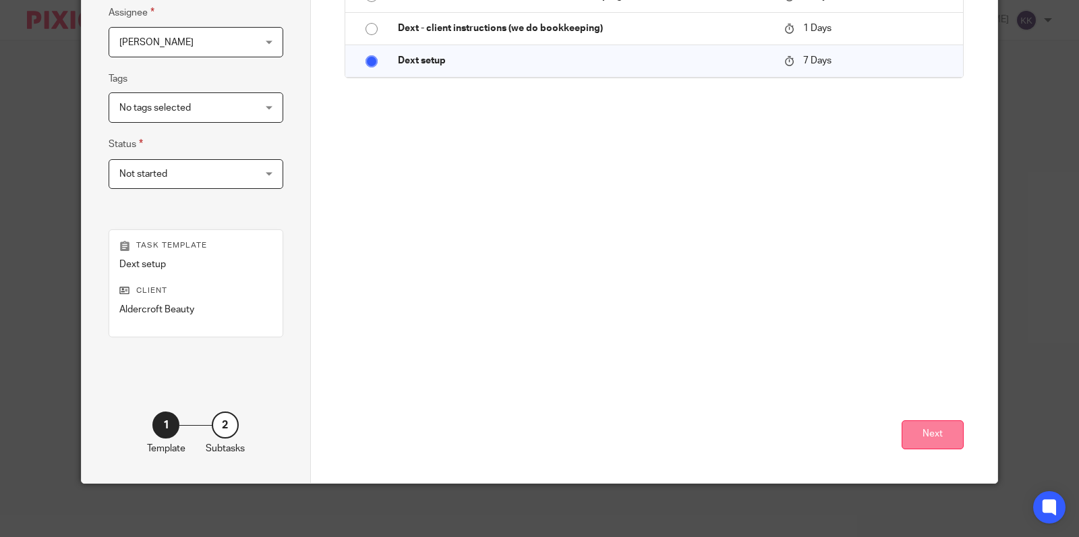
click at [921, 437] on button "Next" at bounding box center [932, 434] width 62 height 29
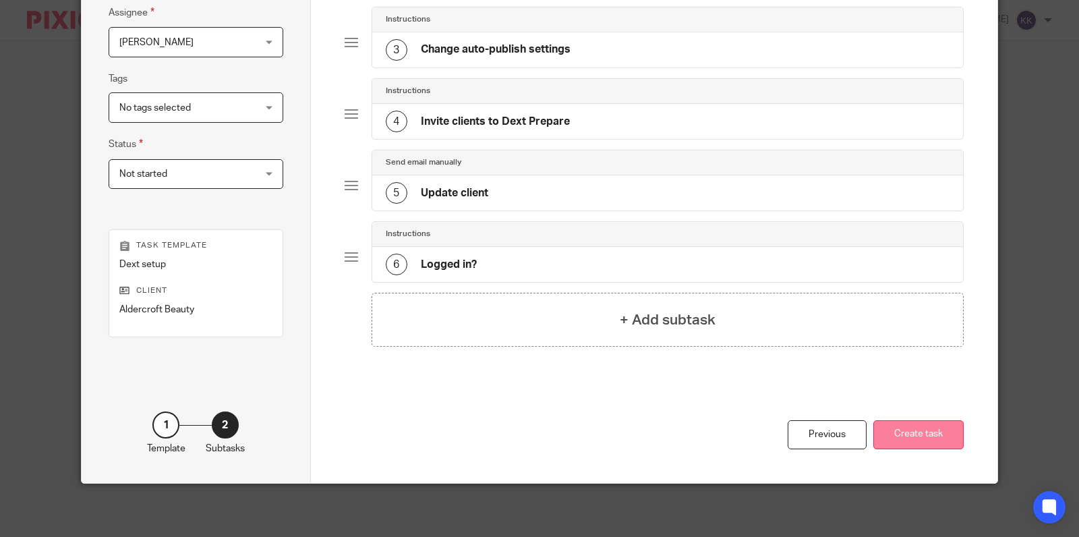
click at [895, 430] on button "Create task" at bounding box center [918, 434] width 90 height 29
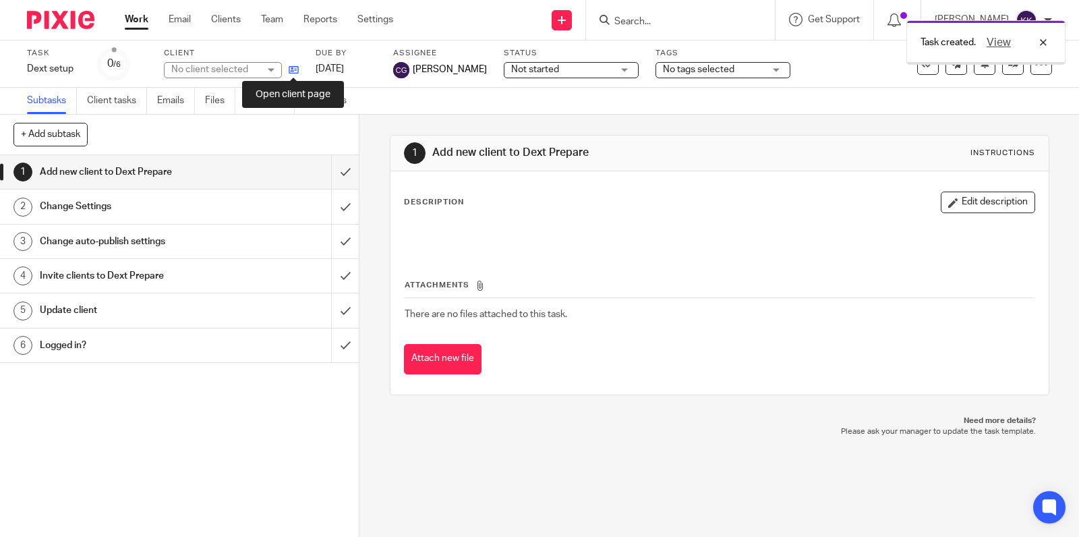
click at [295, 70] on icon at bounding box center [294, 70] width 10 height 10
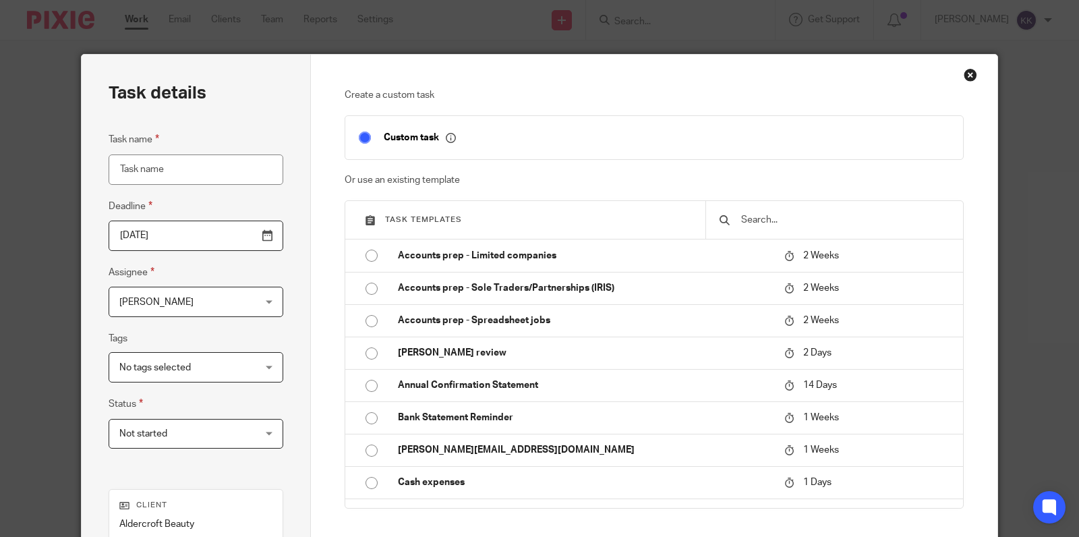
click at [771, 224] on input "text" at bounding box center [845, 219] width 210 height 15
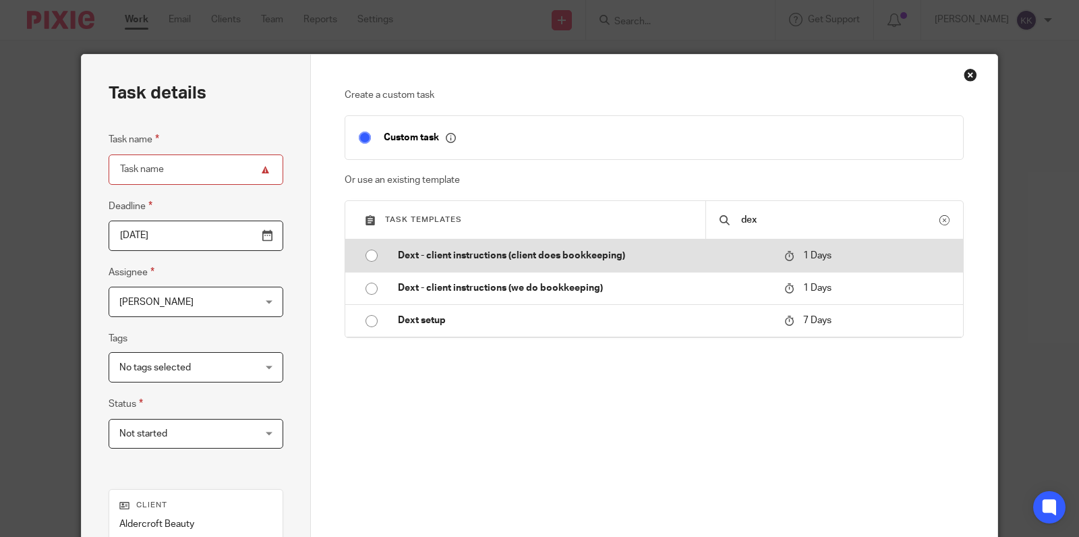
type input "dex"
click at [603, 254] on p "Dext - client instructions (client does bookkeeping)" at bounding box center [584, 255] width 373 height 13
type input "2025-09-18"
type input "Dext - client instructions (client does bookkeeping)"
checkbox input "false"
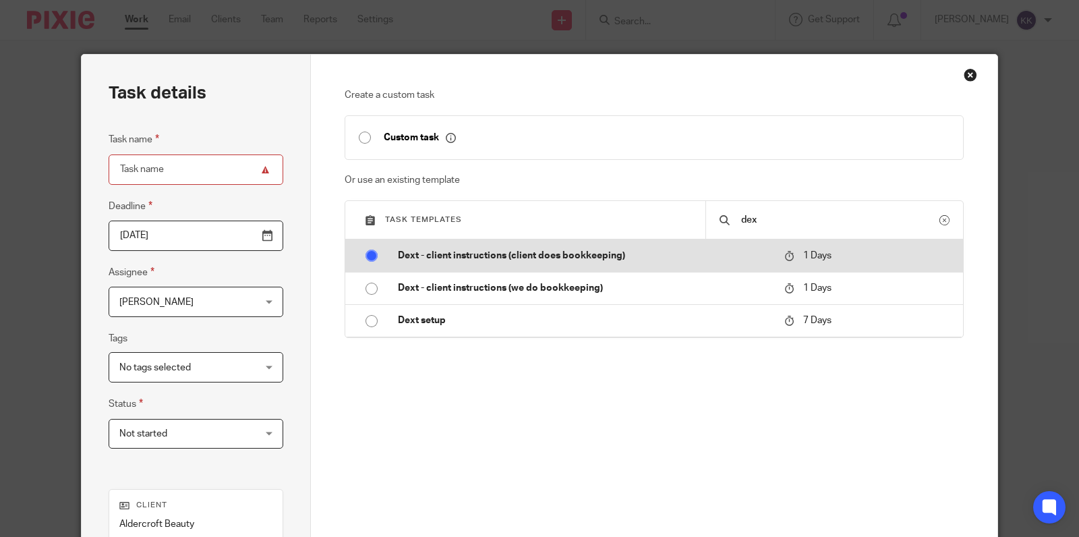
radio input "true"
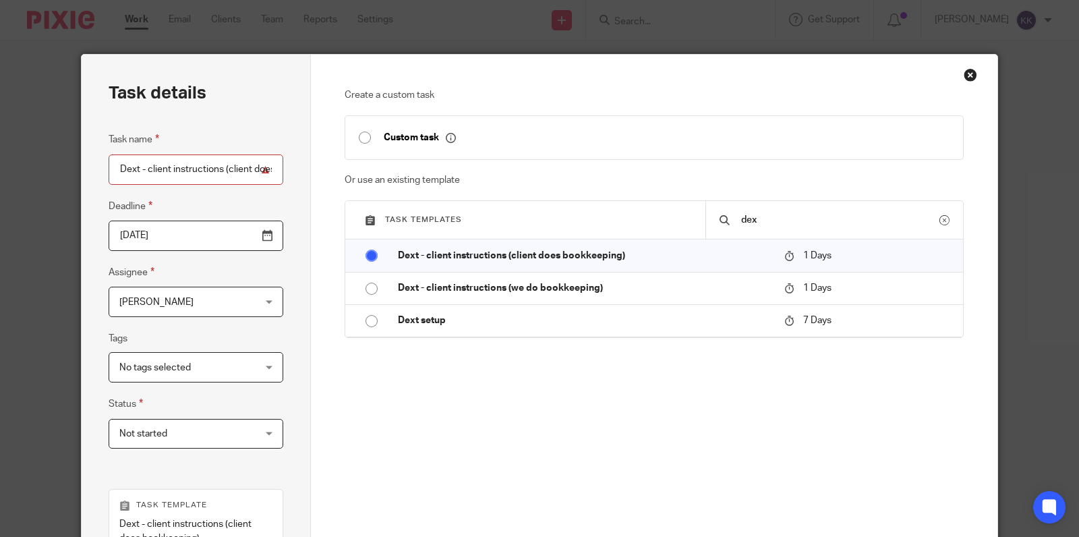
click at [159, 303] on span "[PERSON_NAME]" at bounding box center [156, 301] width 74 height 9
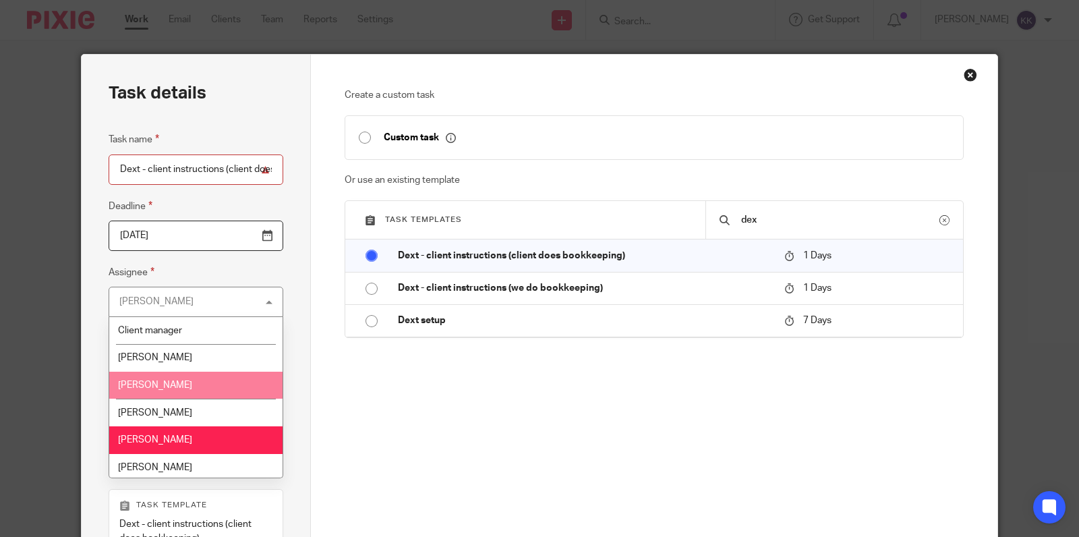
click at [170, 390] on li "[PERSON_NAME]" at bounding box center [195, 385] width 173 height 28
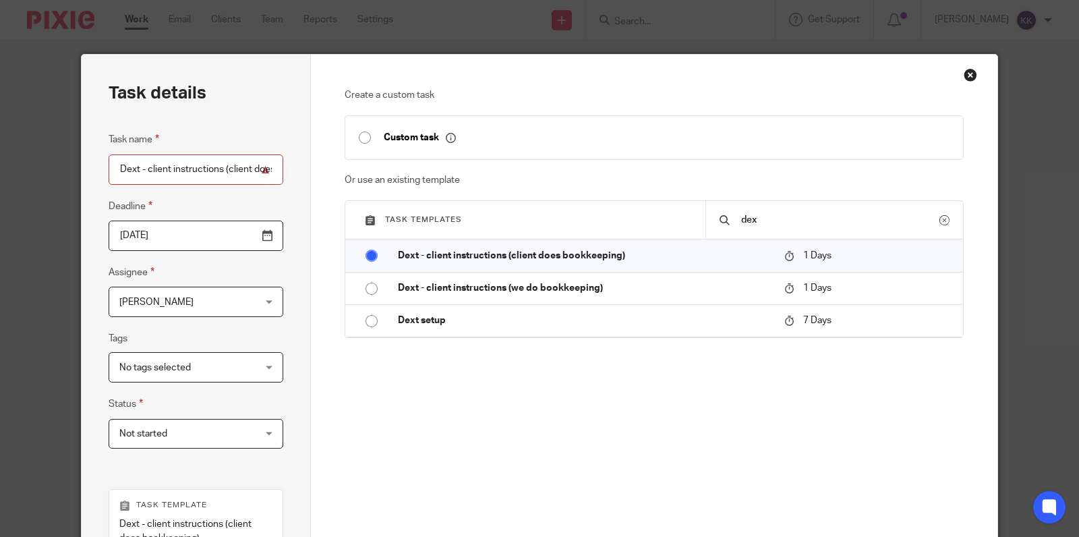
scroll to position [222, 0]
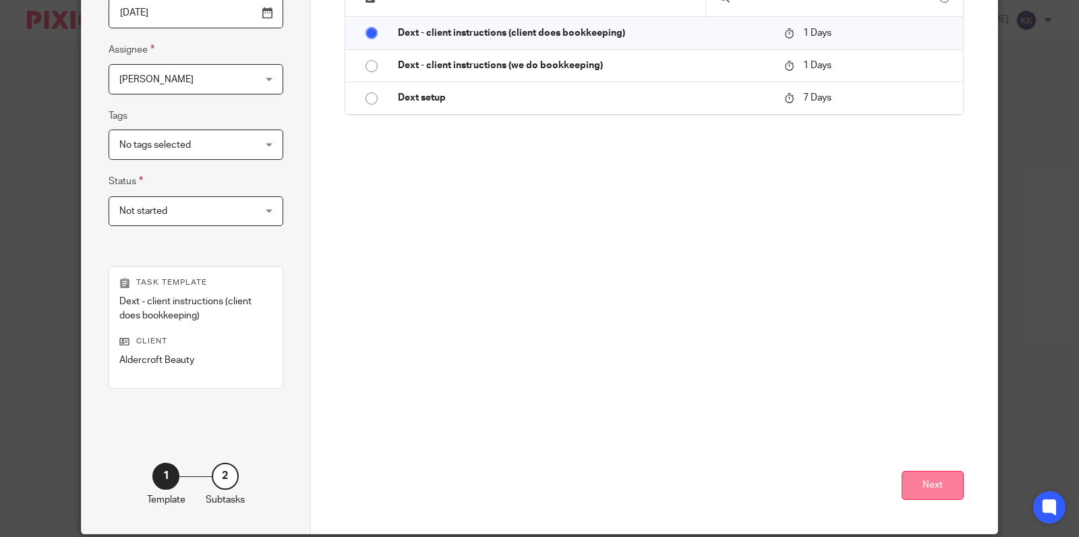
click at [924, 479] on button "Next" at bounding box center [932, 485] width 62 height 29
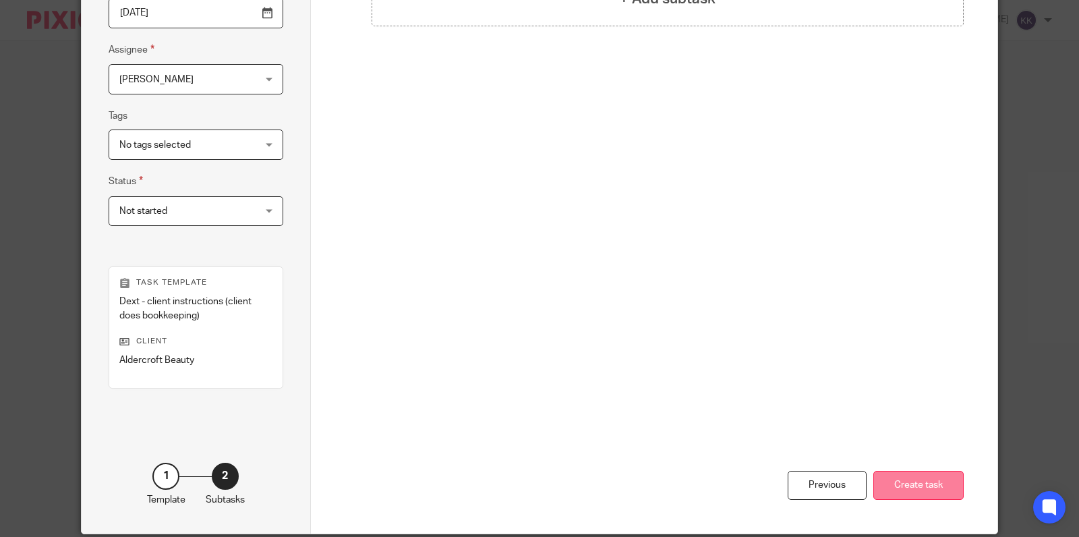
click at [917, 487] on button "Create task" at bounding box center [918, 485] width 90 height 29
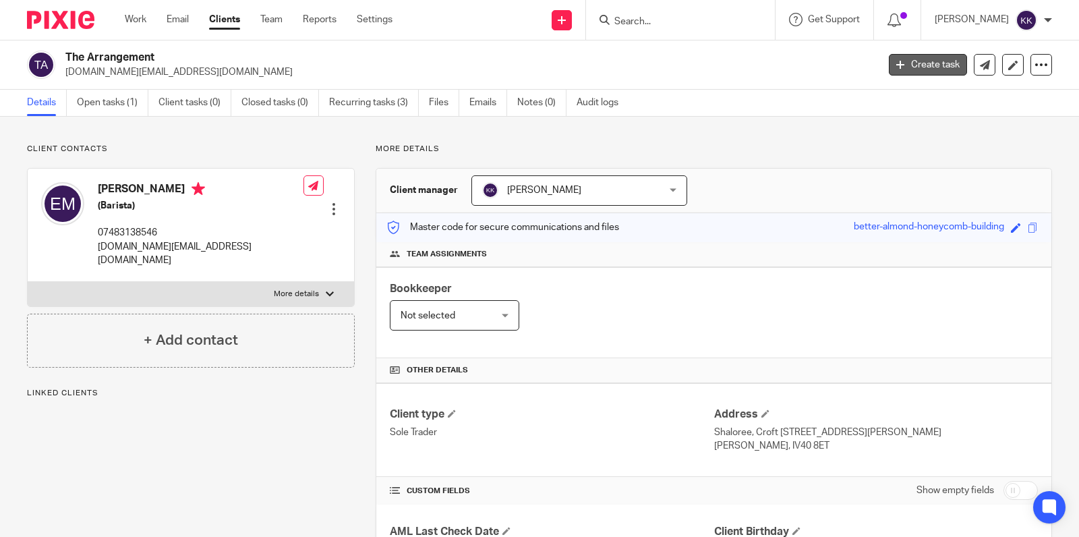
click at [909, 66] on link "Create task" at bounding box center [927, 65] width 78 height 22
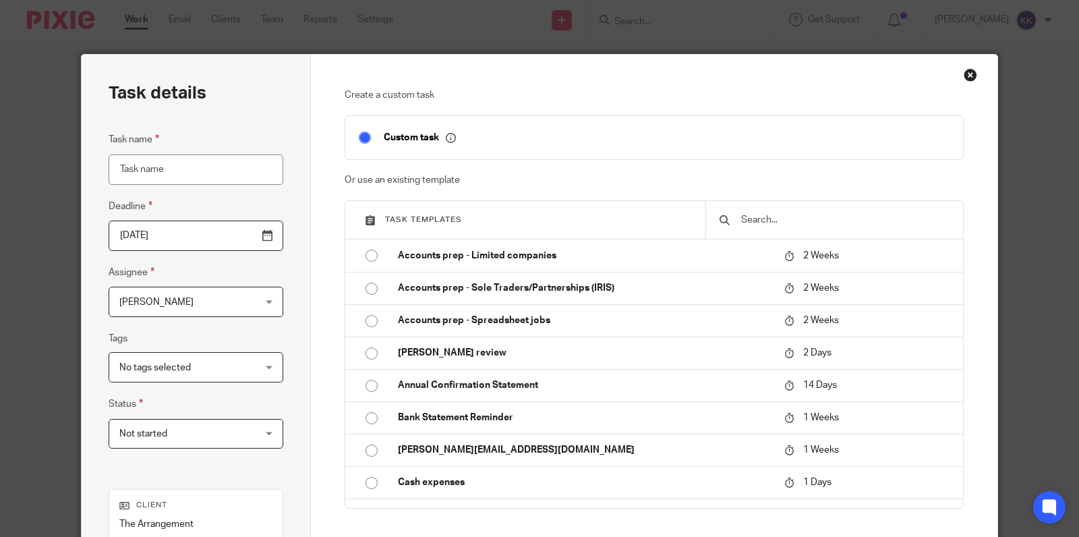
click at [754, 223] on input "text" at bounding box center [845, 219] width 210 height 15
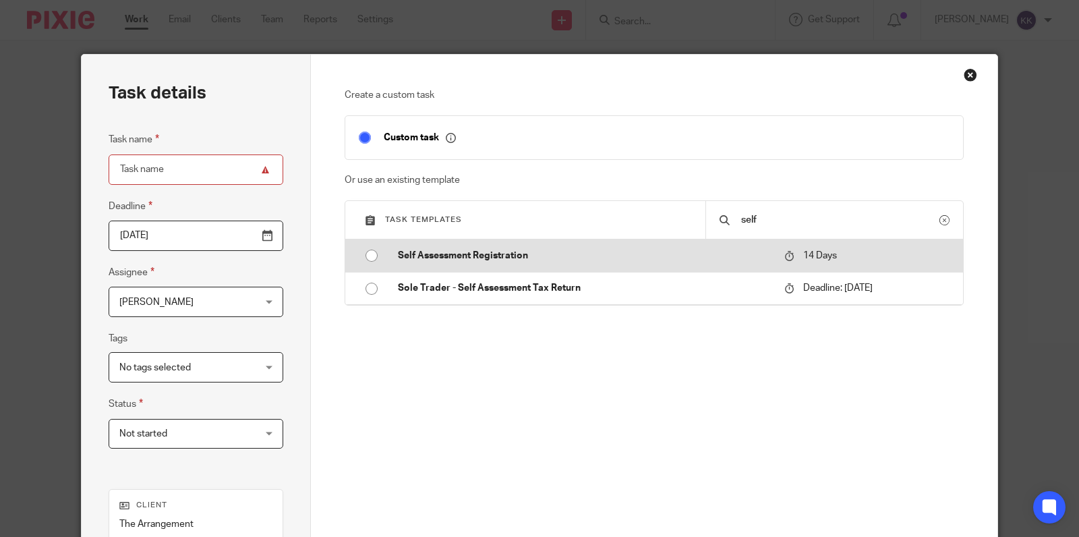
type input "self"
click at [505, 264] on td "Self Assessment Registration" at bounding box center [581, 255] width 394 height 32
type input "2025-10-01"
type input "Self Assessment Registration"
checkbox input "false"
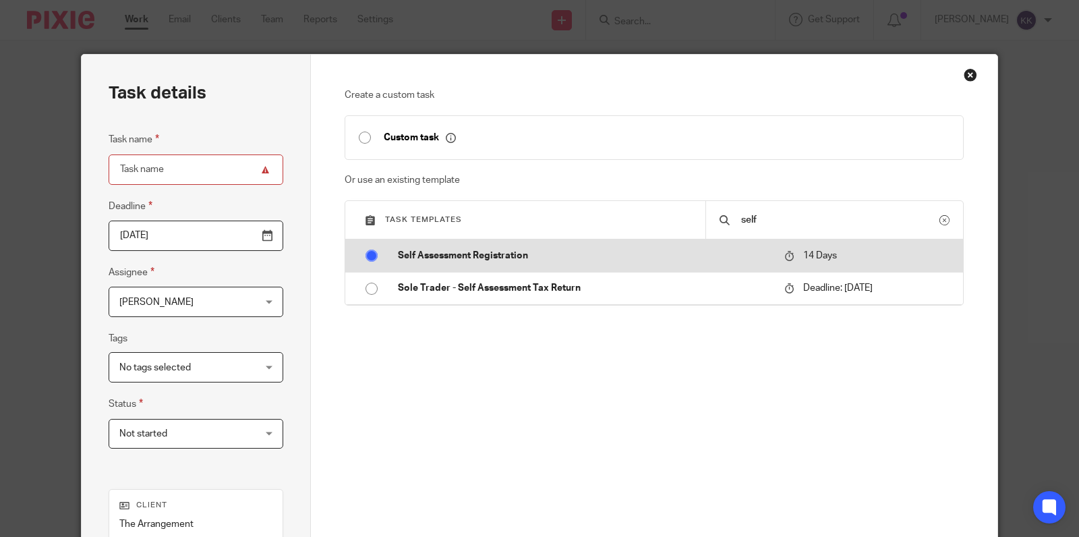
radio input "true"
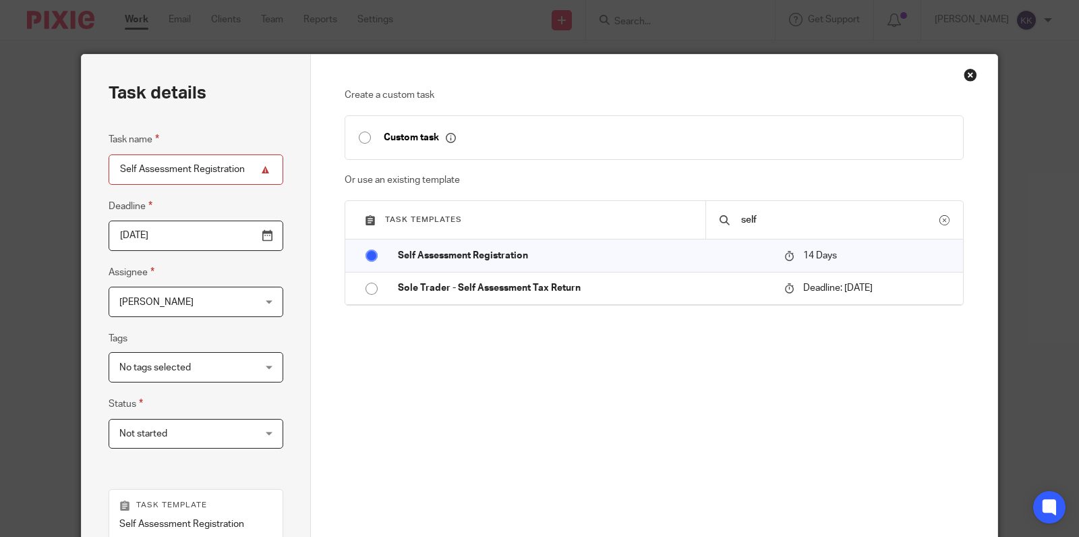
click at [249, 303] on span "[PERSON_NAME]" at bounding box center [184, 301] width 130 height 28
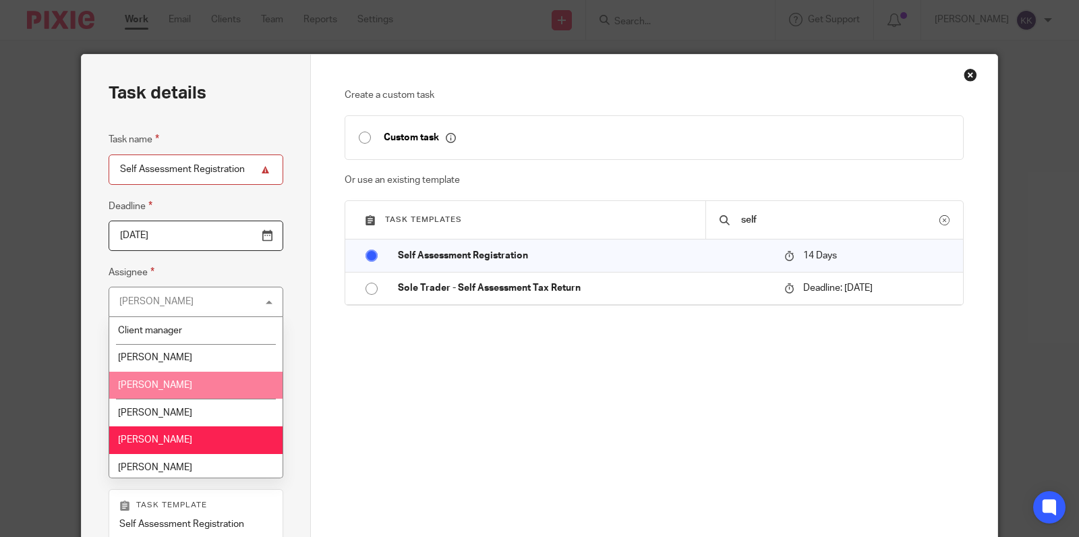
click at [207, 382] on li "[PERSON_NAME]" at bounding box center [195, 385] width 173 height 28
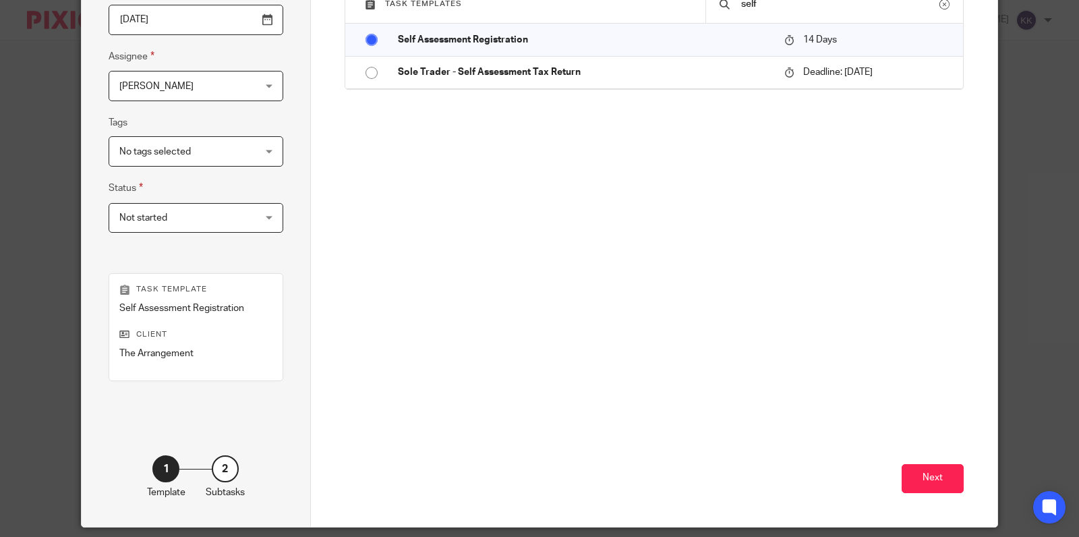
scroll to position [260, 0]
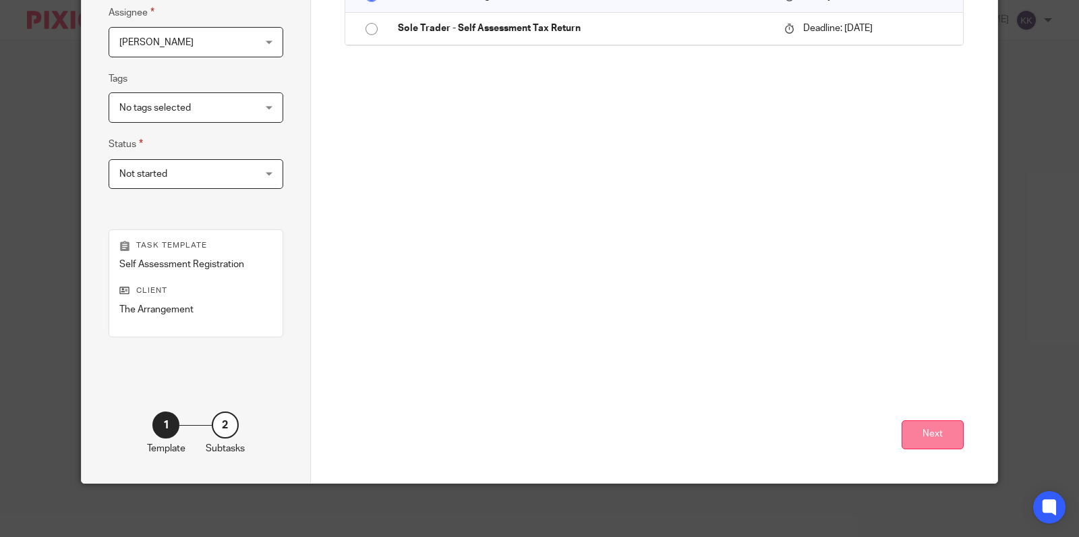
click at [912, 436] on button "Next" at bounding box center [932, 434] width 62 height 29
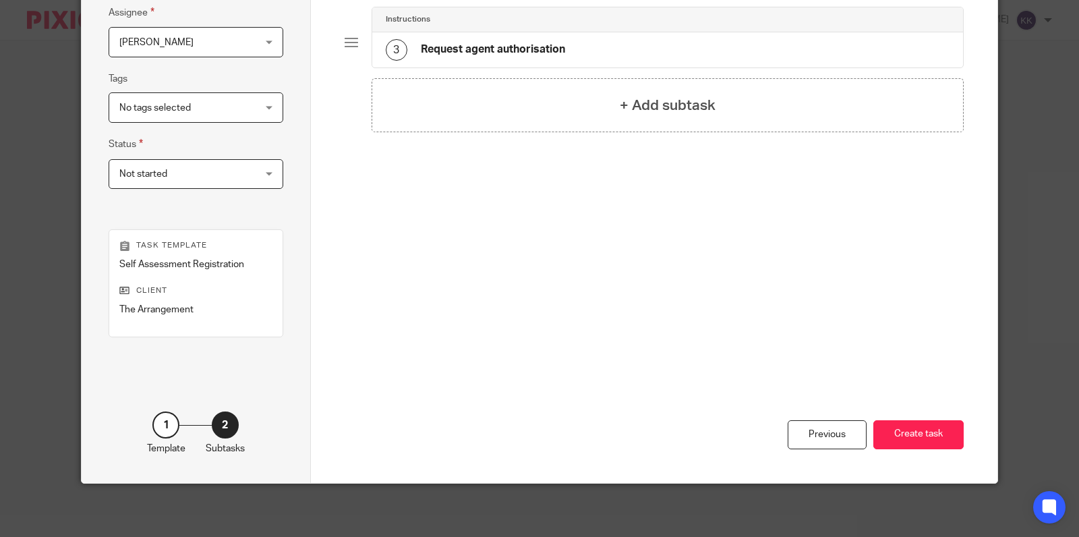
scroll to position [125, 0]
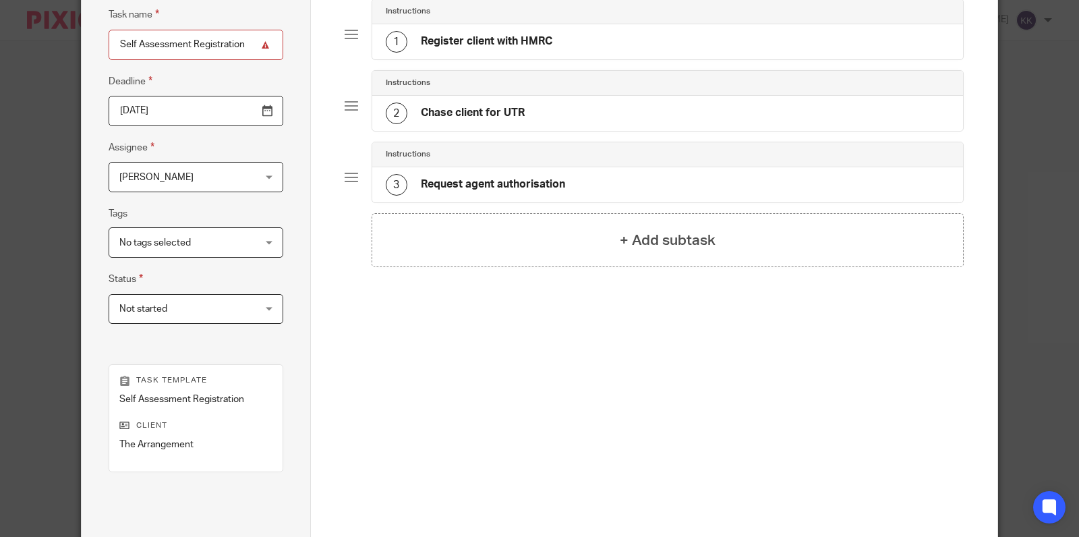
click at [661, 28] on div "1 Register client with HMRC" at bounding box center [667, 41] width 591 height 35
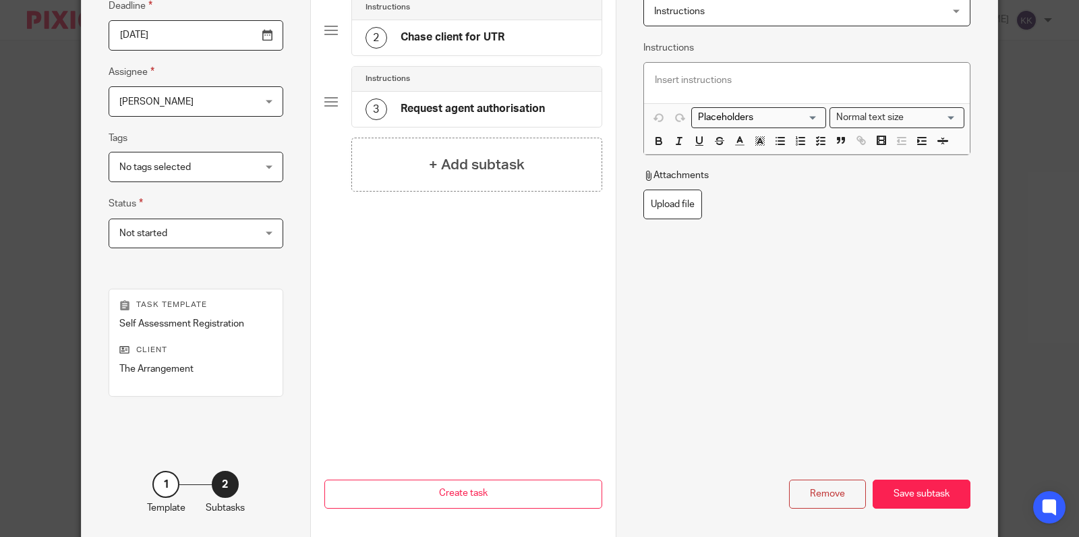
scroll to position [260, 0]
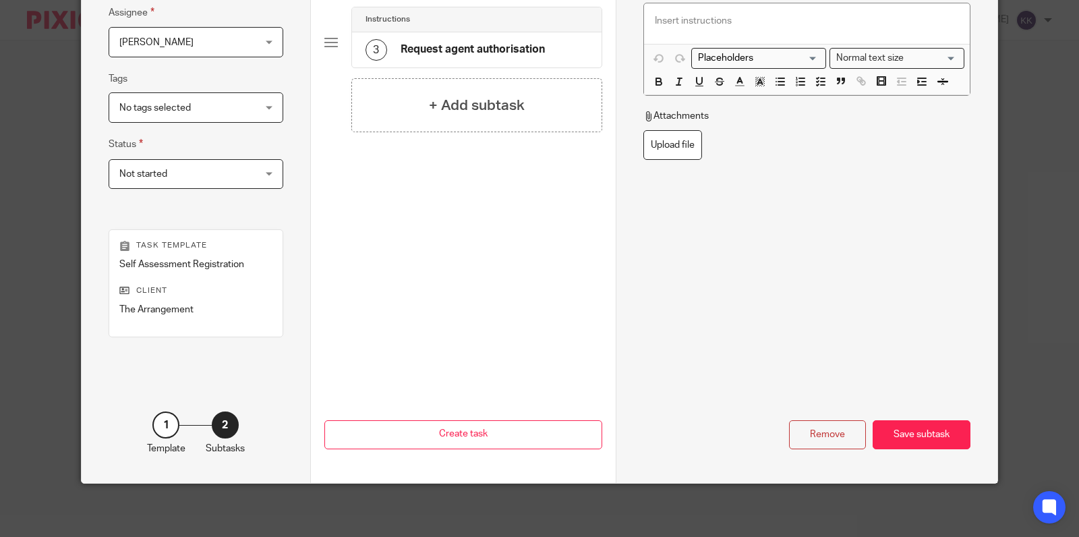
click at [889, 454] on div "Name Register client with HMRC Type Instructions Instructions Instructions Send…" at bounding box center [806, 139] width 382 height 688
click at [898, 440] on div "Save subtask" at bounding box center [921, 434] width 98 height 29
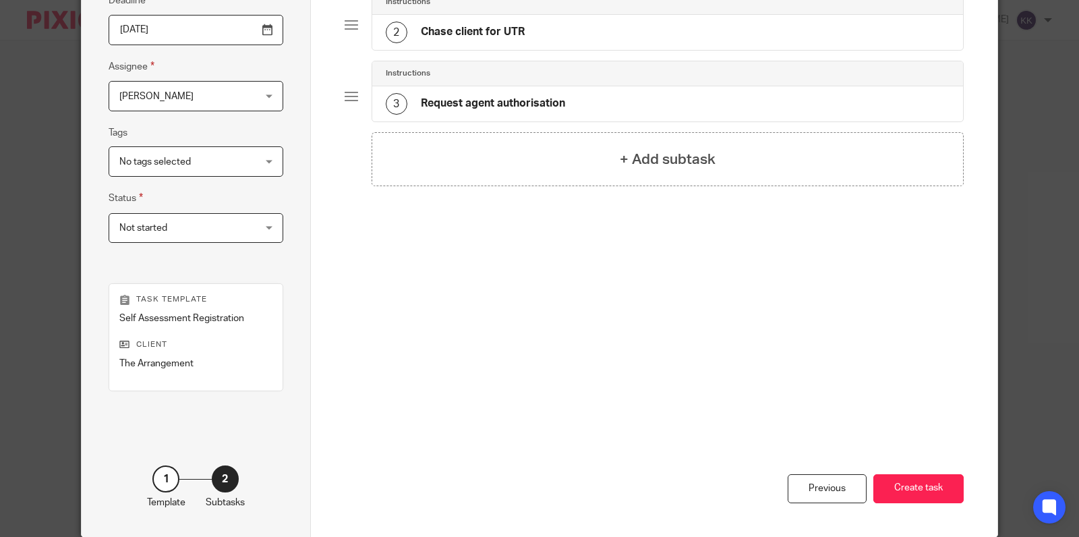
scroll to position [189, 0]
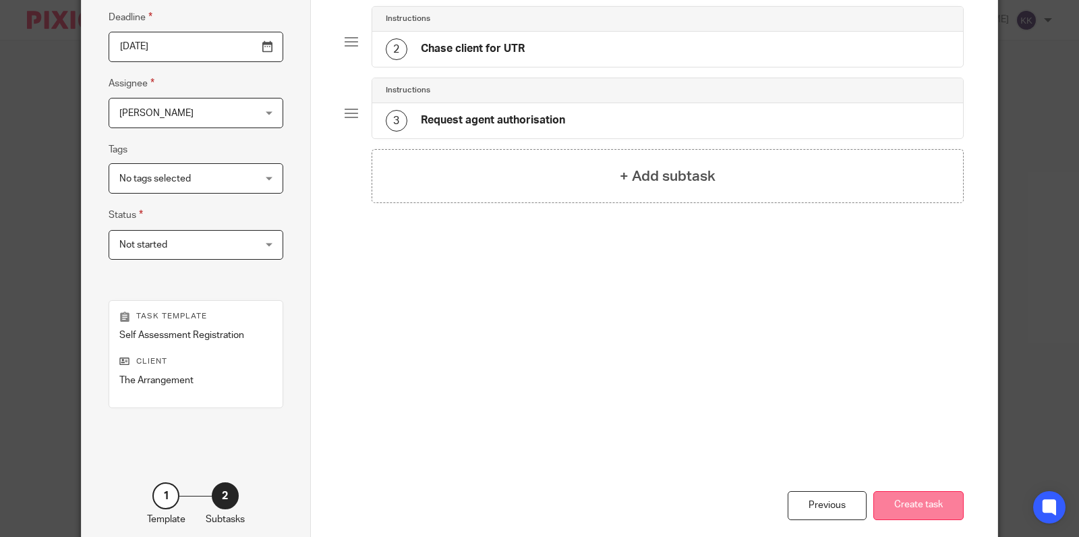
click at [916, 494] on button "Create task" at bounding box center [918, 505] width 90 height 29
